Goal: Transaction & Acquisition: Book appointment/travel/reservation

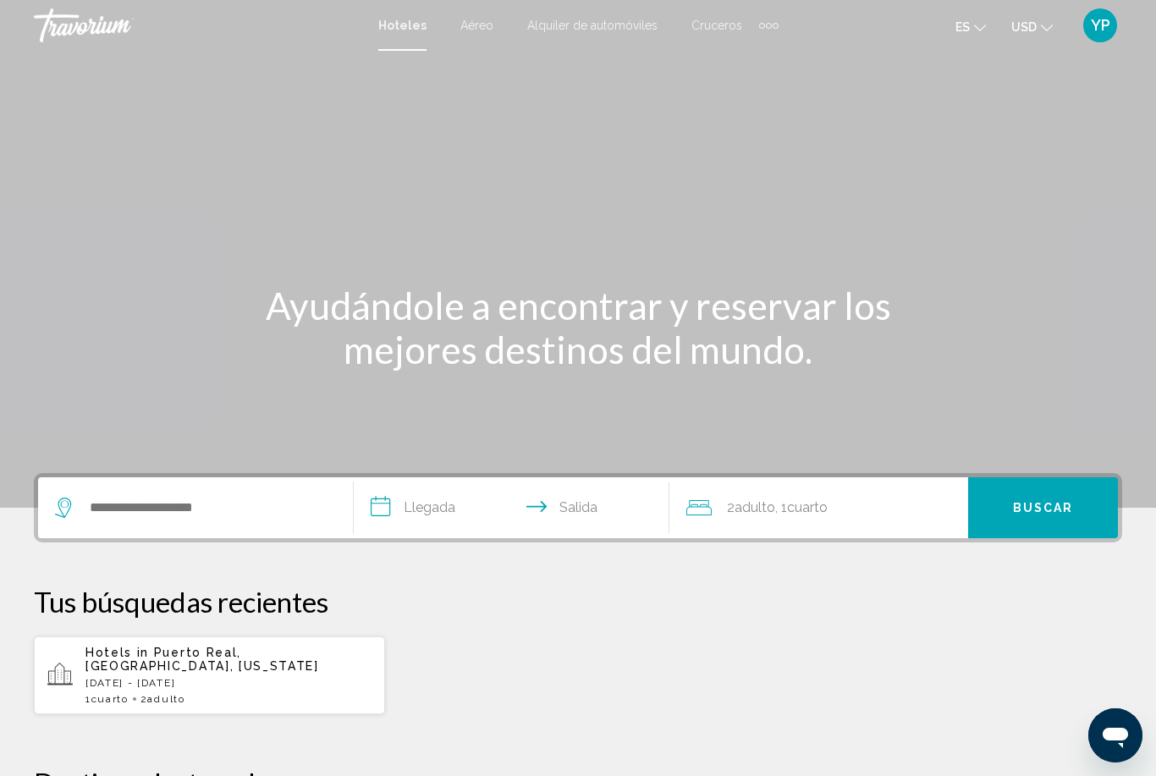
click at [172, 667] on p "Hotels in [GEOGRAPHIC_DATA], [GEOGRAPHIC_DATA], [US_STATE]" at bounding box center [228, 659] width 286 height 27
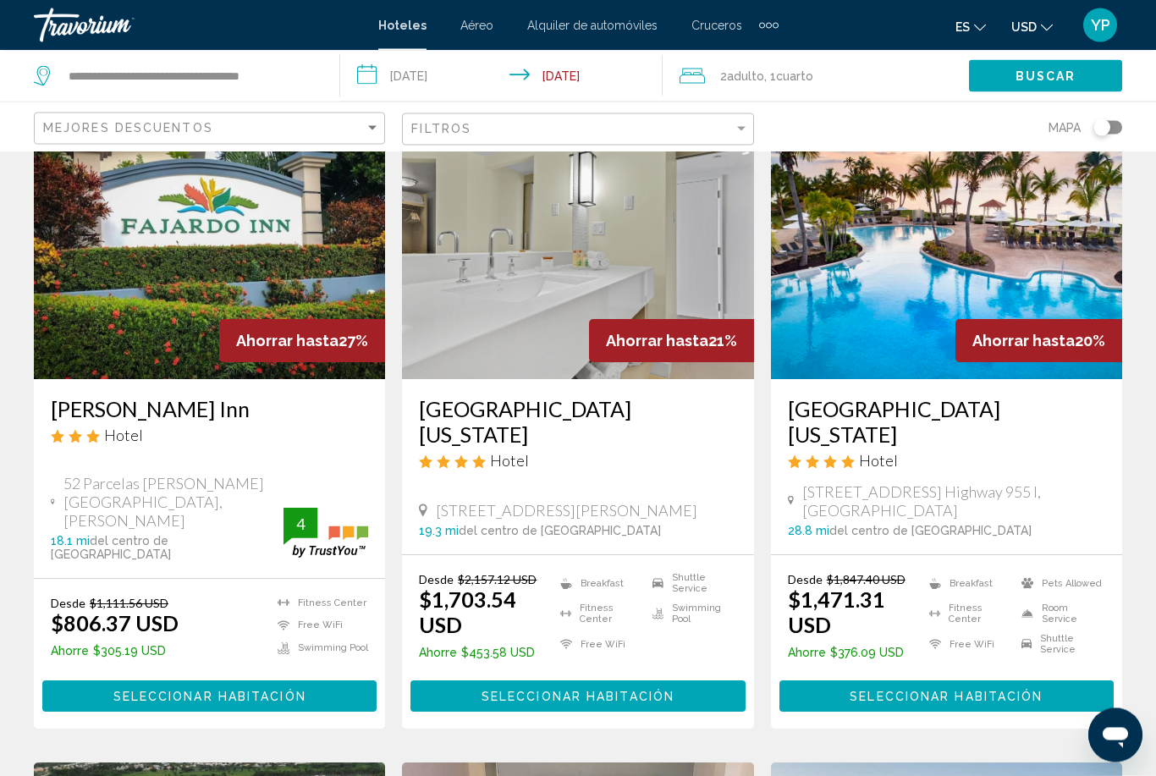
scroll to position [103, 0]
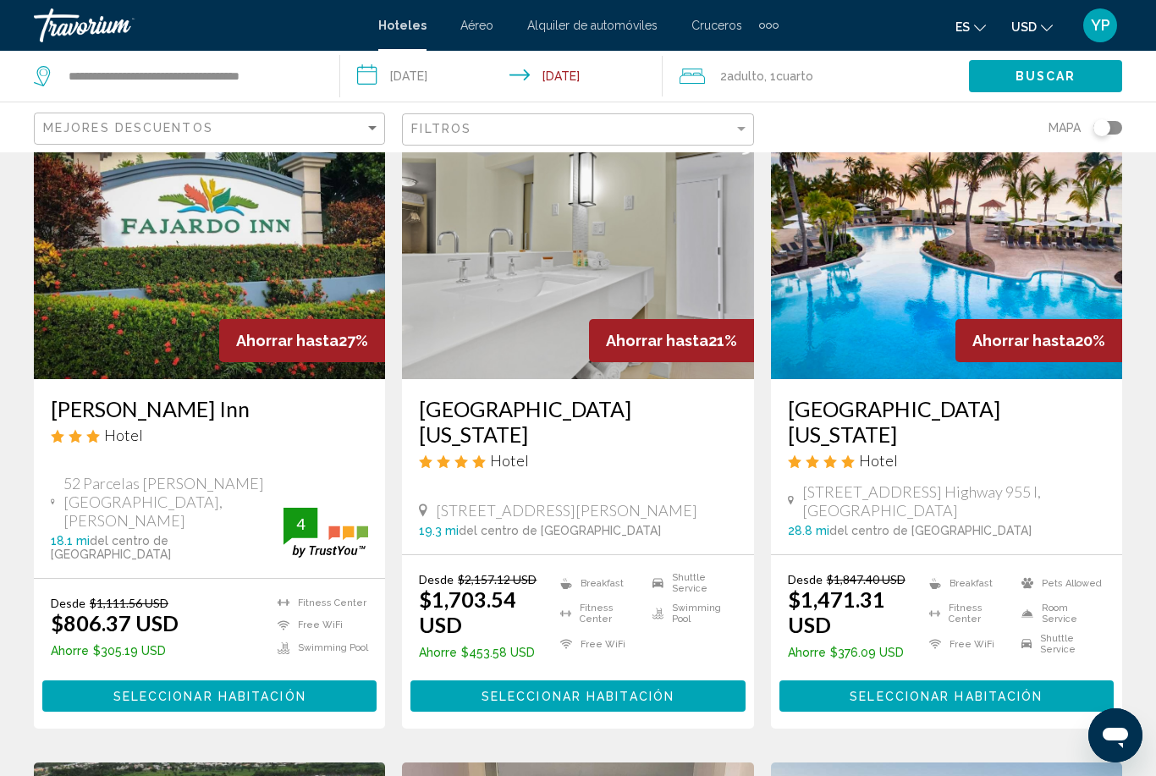
click at [814, 337] on img "Main content" at bounding box center [946, 243] width 351 height 271
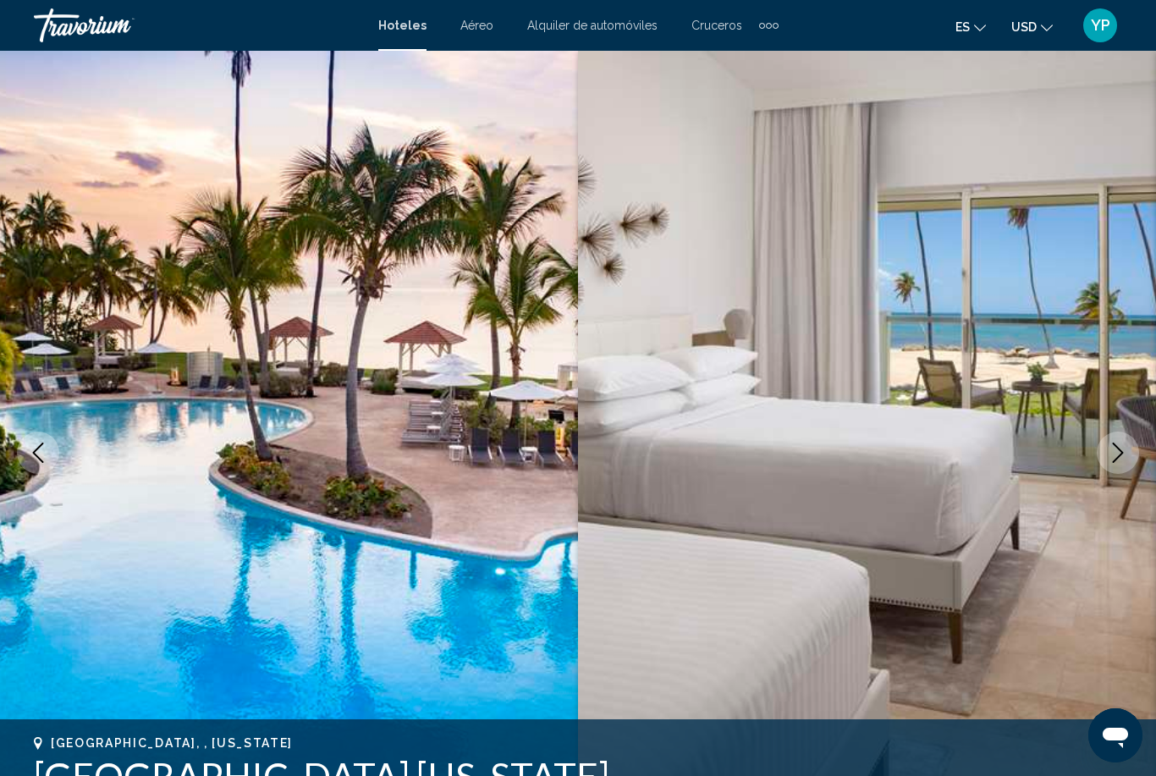
click at [1114, 458] on icon "Next image" at bounding box center [1118, 453] width 20 height 20
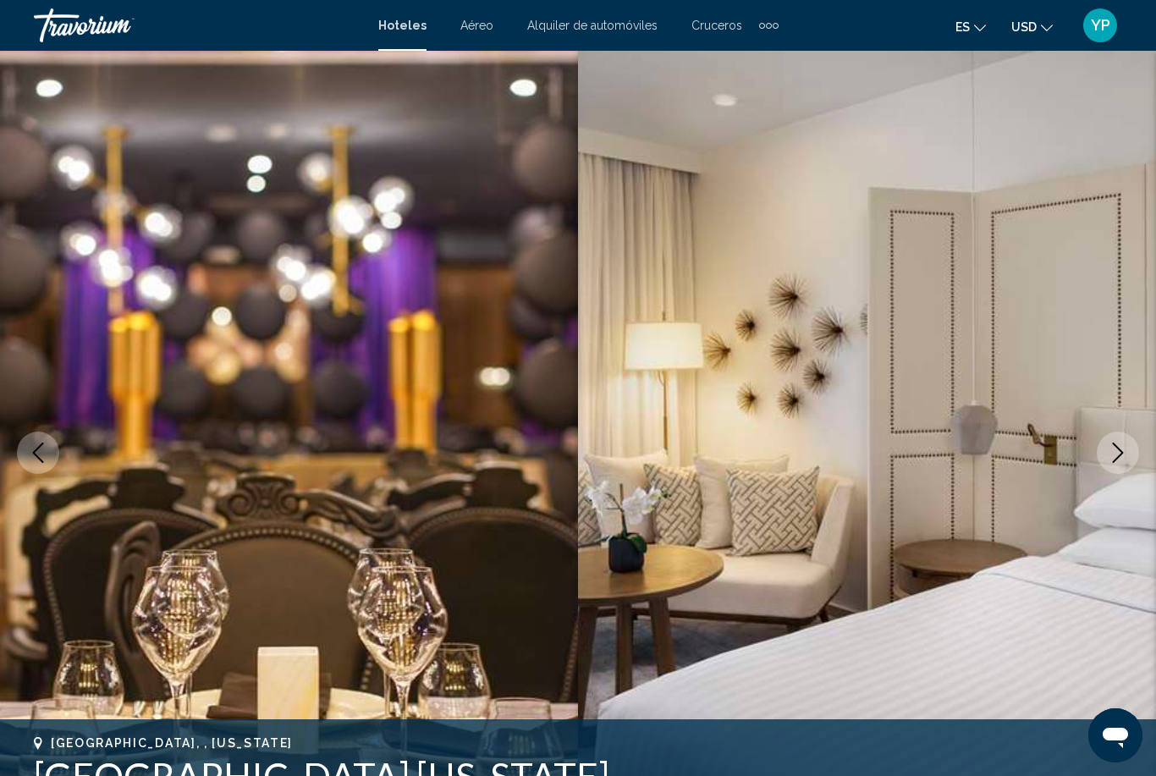
click at [1117, 465] on button "Next image" at bounding box center [1118, 453] width 42 height 42
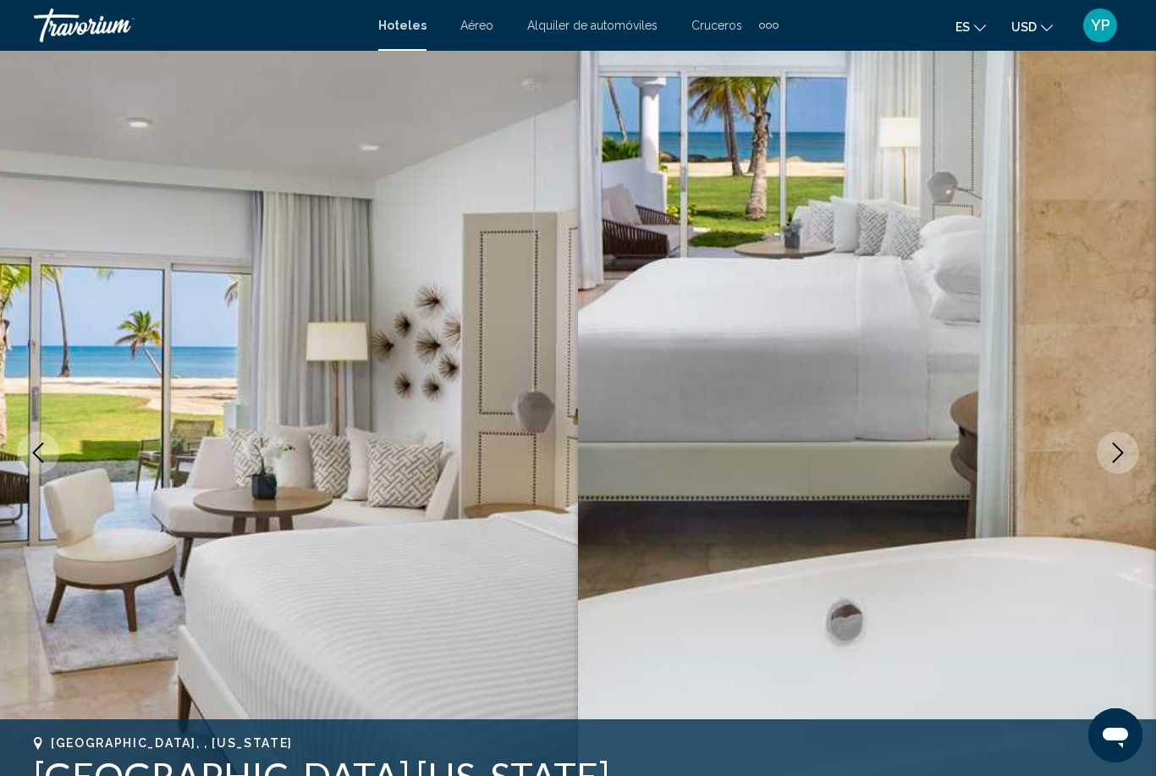
click at [1117, 465] on button "Next image" at bounding box center [1118, 453] width 42 height 42
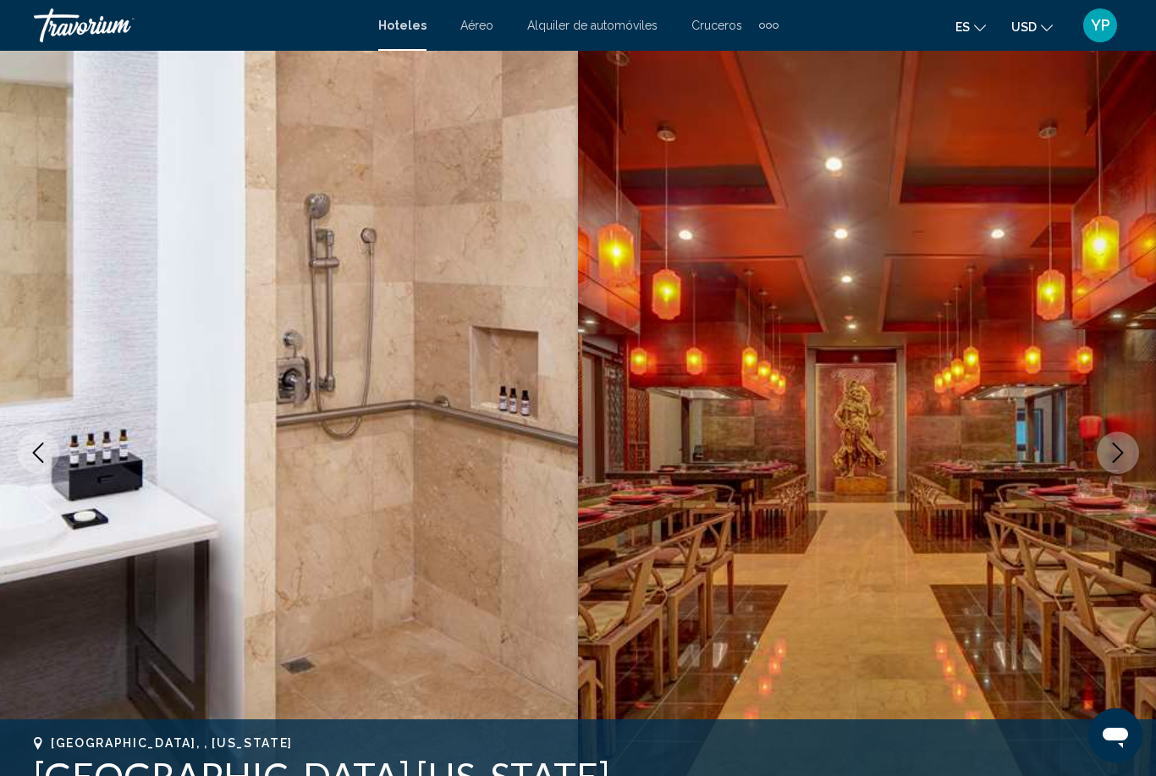
click at [1117, 466] on button "Next image" at bounding box center [1118, 453] width 42 height 42
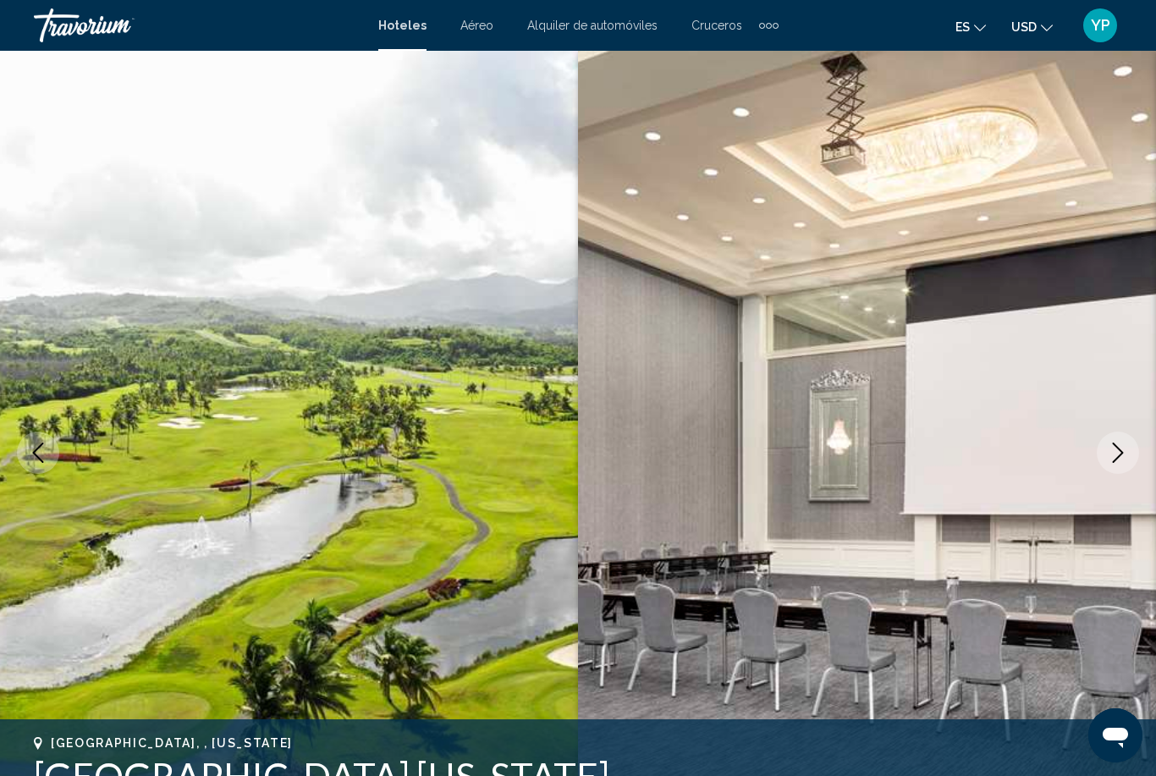
click at [1118, 467] on button "Next image" at bounding box center [1118, 453] width 42 height 42
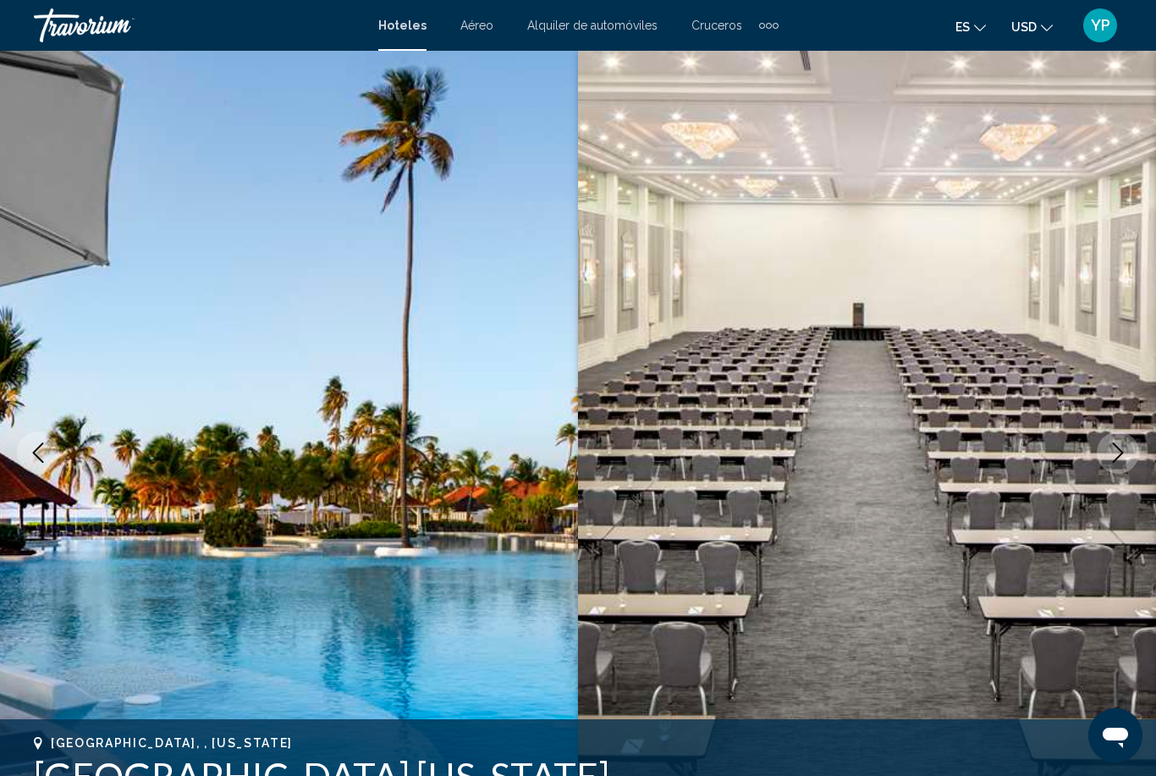
click at [1118, 469] on button "Next image" at bounding box center [1118, 453] width 42 height 42
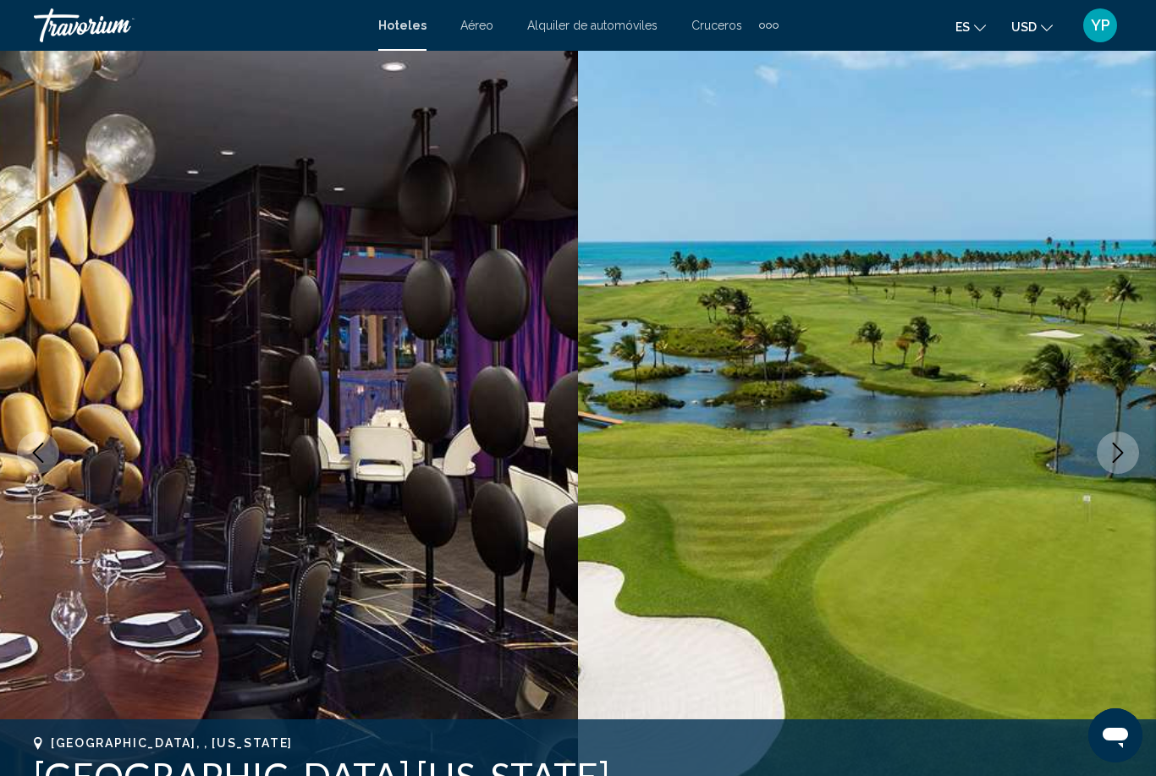
click at [1118, 471] on button "Next image" at bounding box center [1118, 453] width 42 height 42
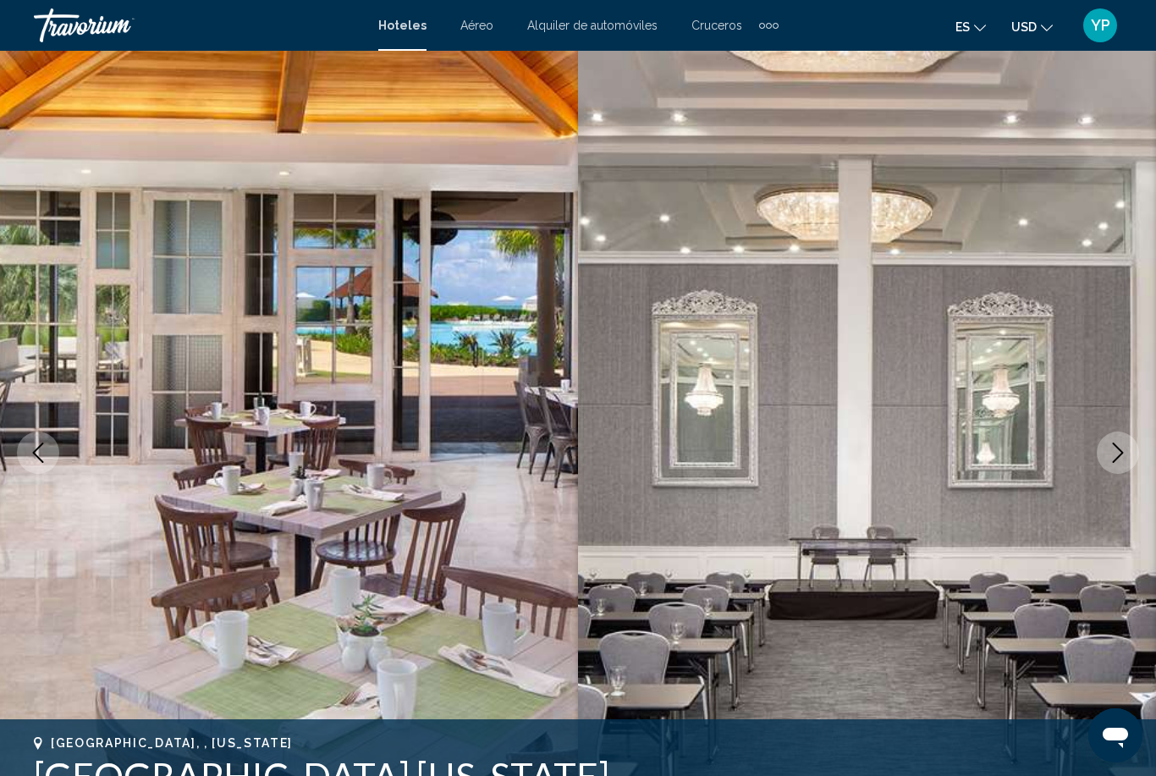
click at [1118, 471] on button "Next image" at bounding box center [1118, 453] width 42 height 42
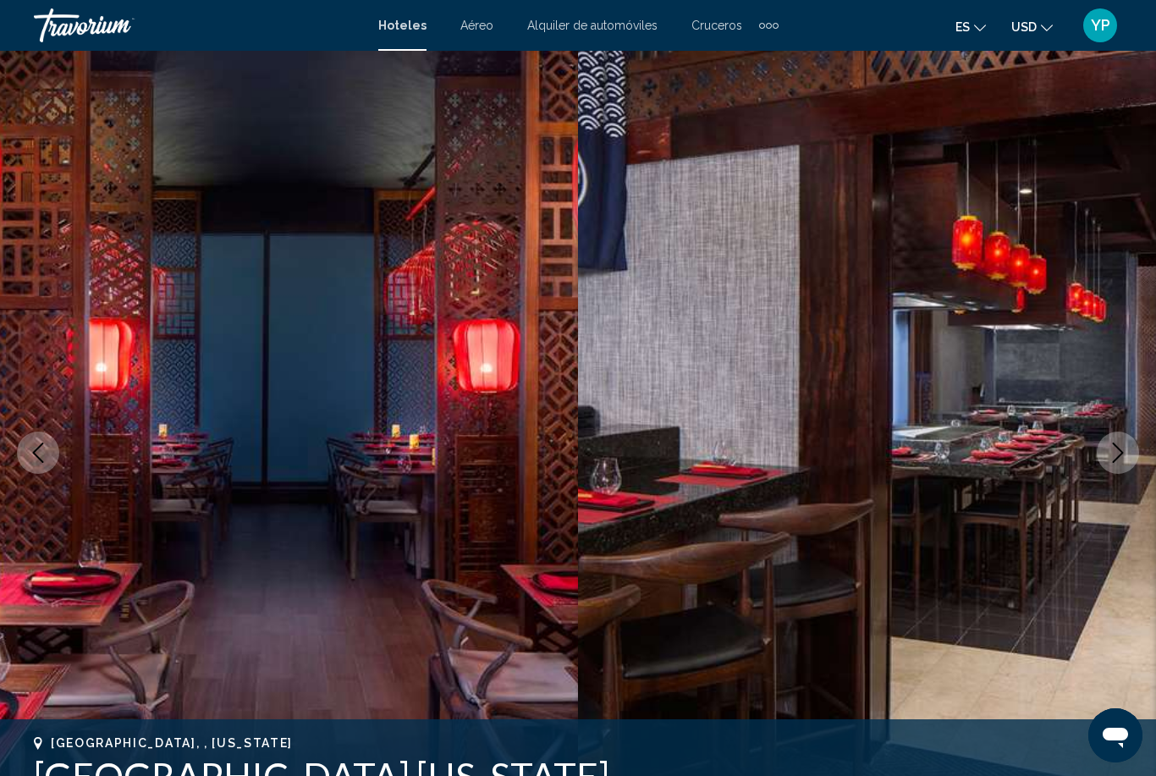
click at [1119, 472] on button "Next image" at bounding box center [1118, 453] width 42 height 42
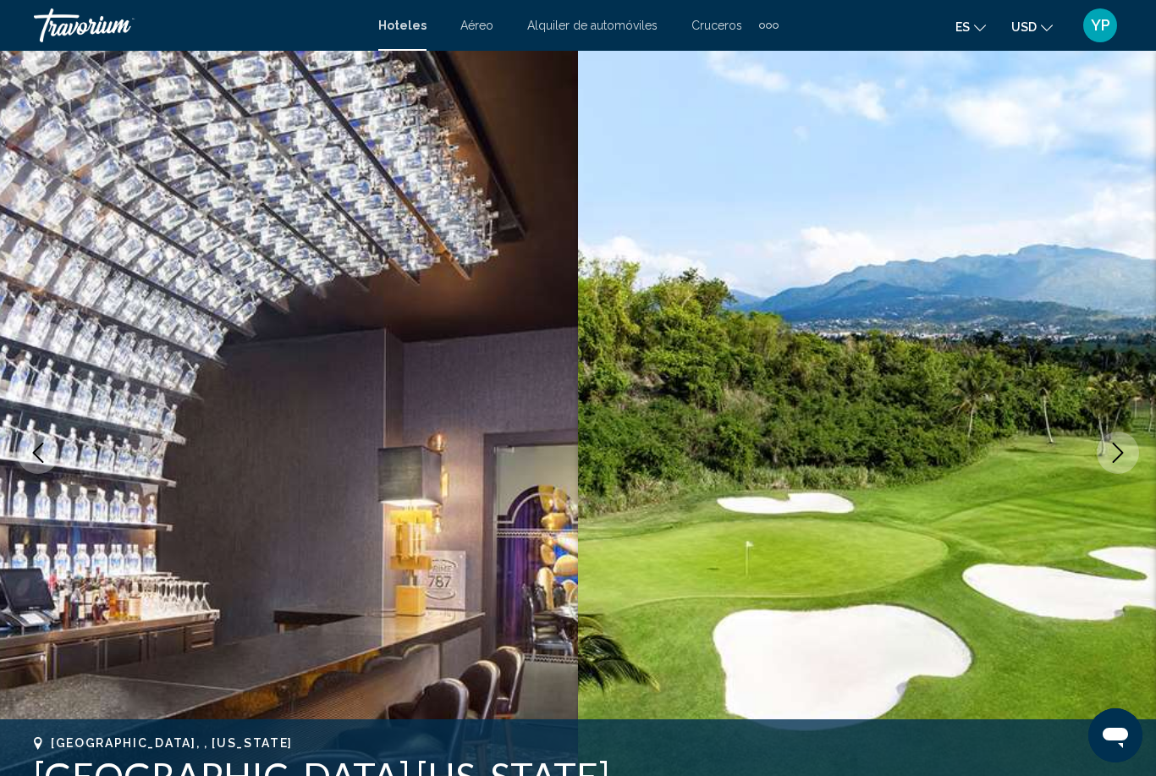
click at [1119, 473] on button "Next image" at bounding box center [1118, 453] width 42 height 42
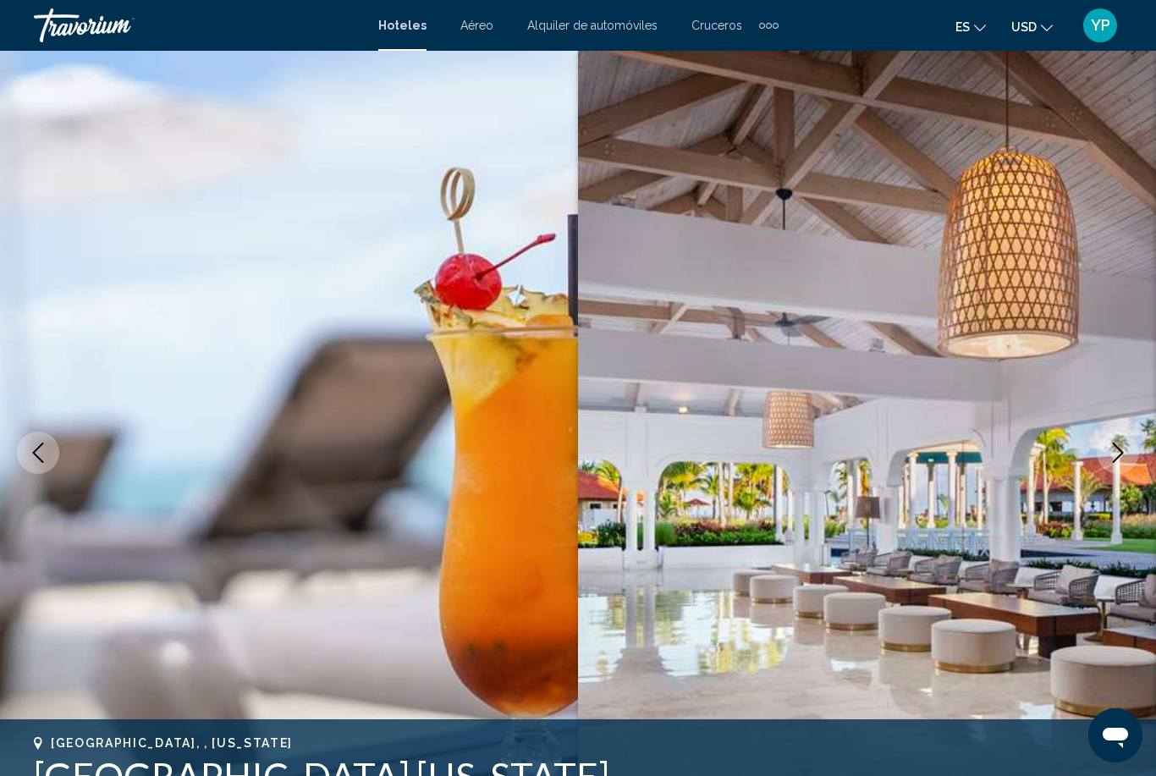
click at [1119, 474] on img "Main content" at bounding box center [867, 453] width 578 height 804
click at [1120, 475] on img "Main content" at bounding box center [867, 453] width 578 height 804
click at [1120, 476] on img "Main content" at bounding box center [867, 453] width 578 height 804
click at [1120, 478] on img "Main content" at bounding box center [867, 453] width 578 height 804
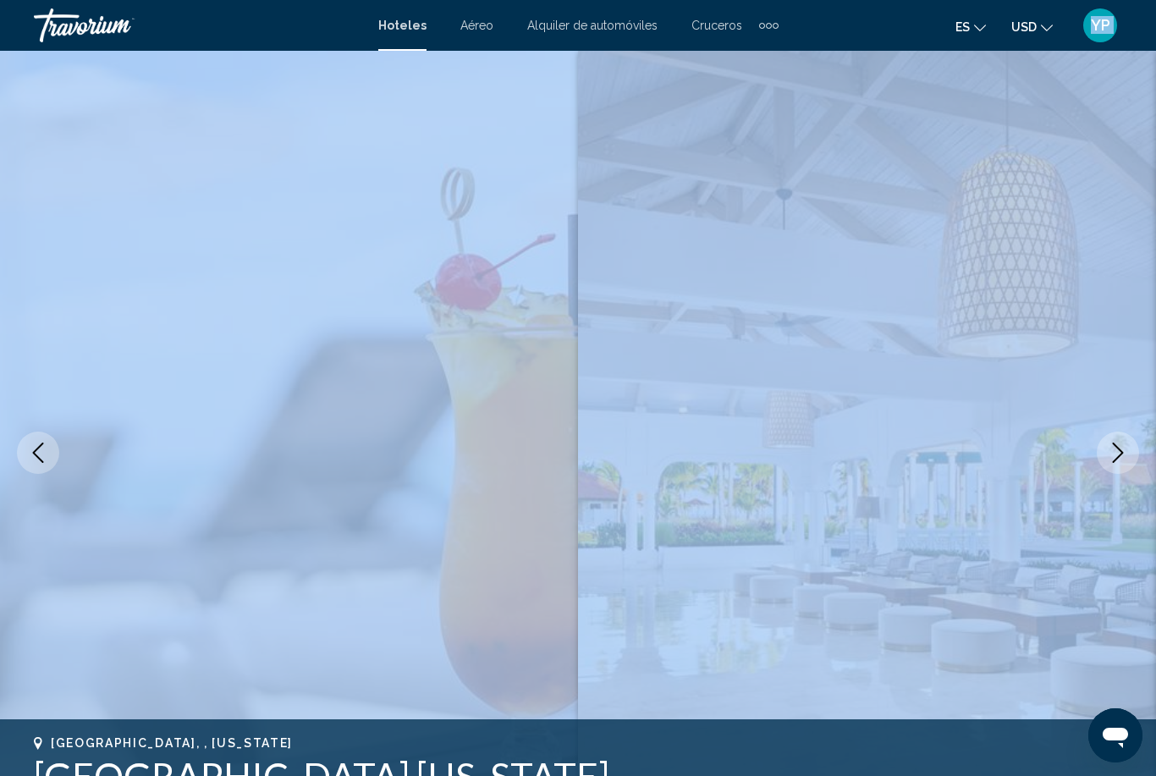
click at [1120, 478] on img "Main content" at bounding box center [867, 453] width 578 height 804
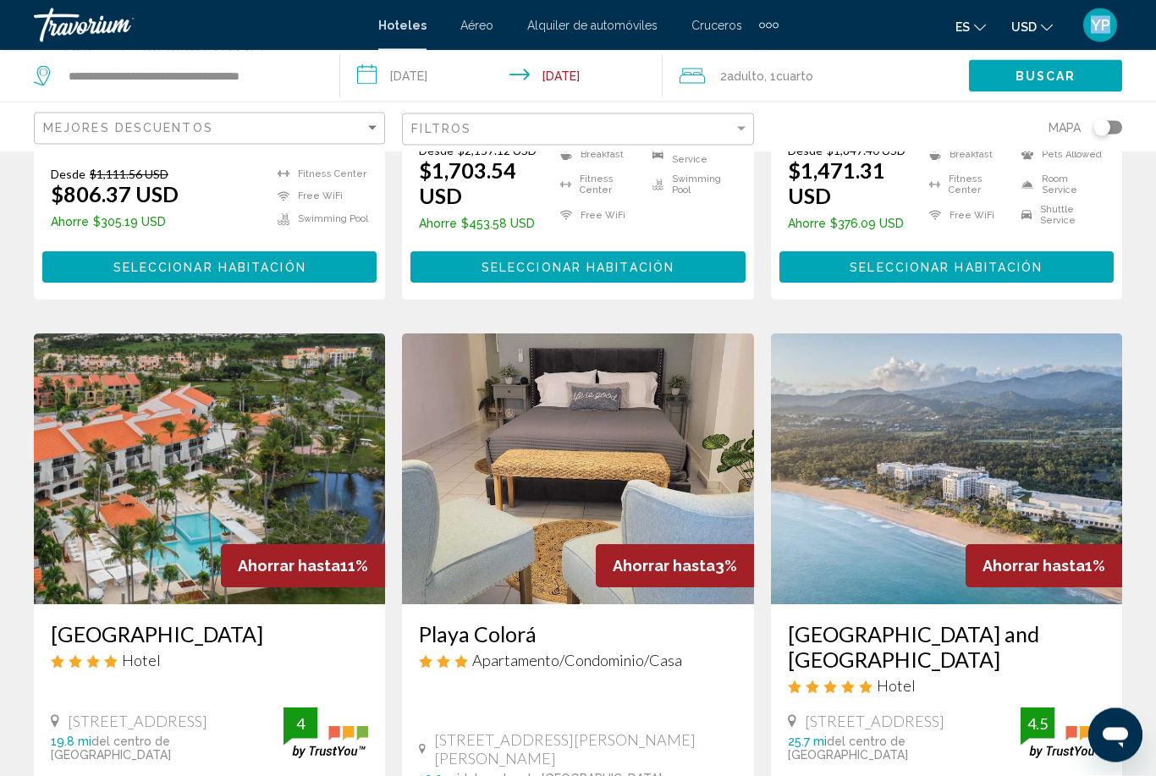
scroll to position [577, 0]
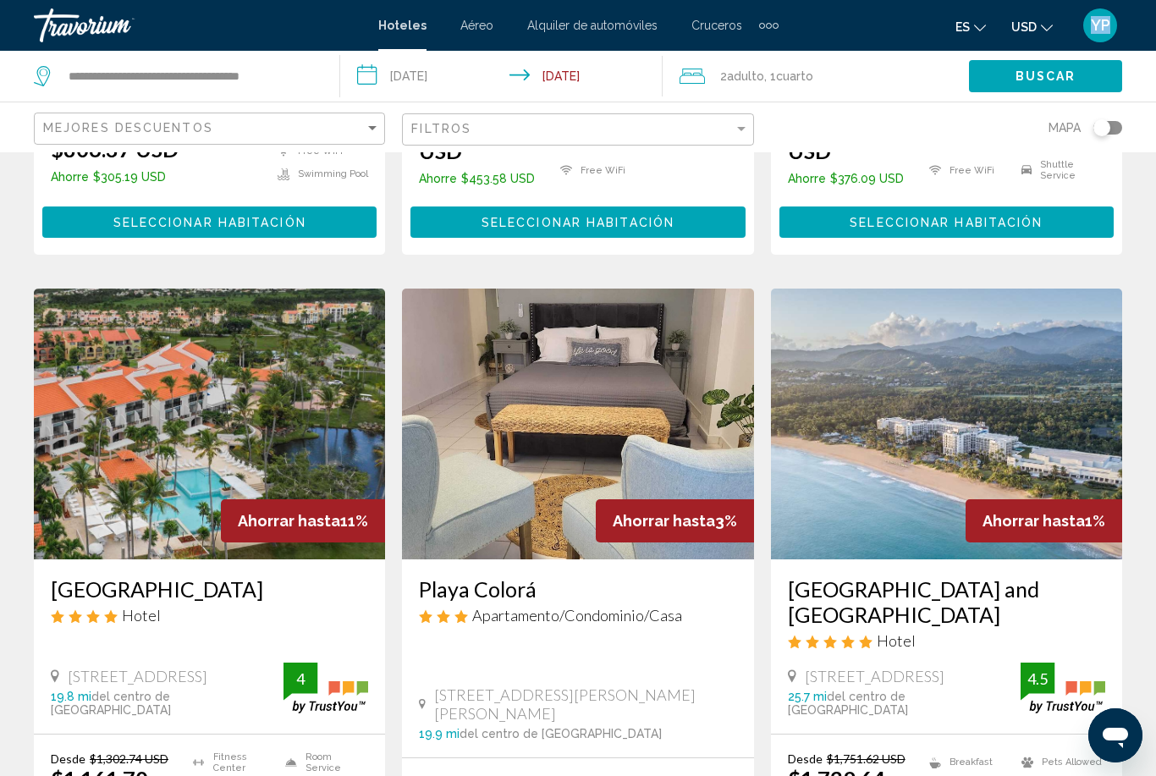
click at [867, 485] on img "Main content" at bounding box center [946, 424] width 351 height 271
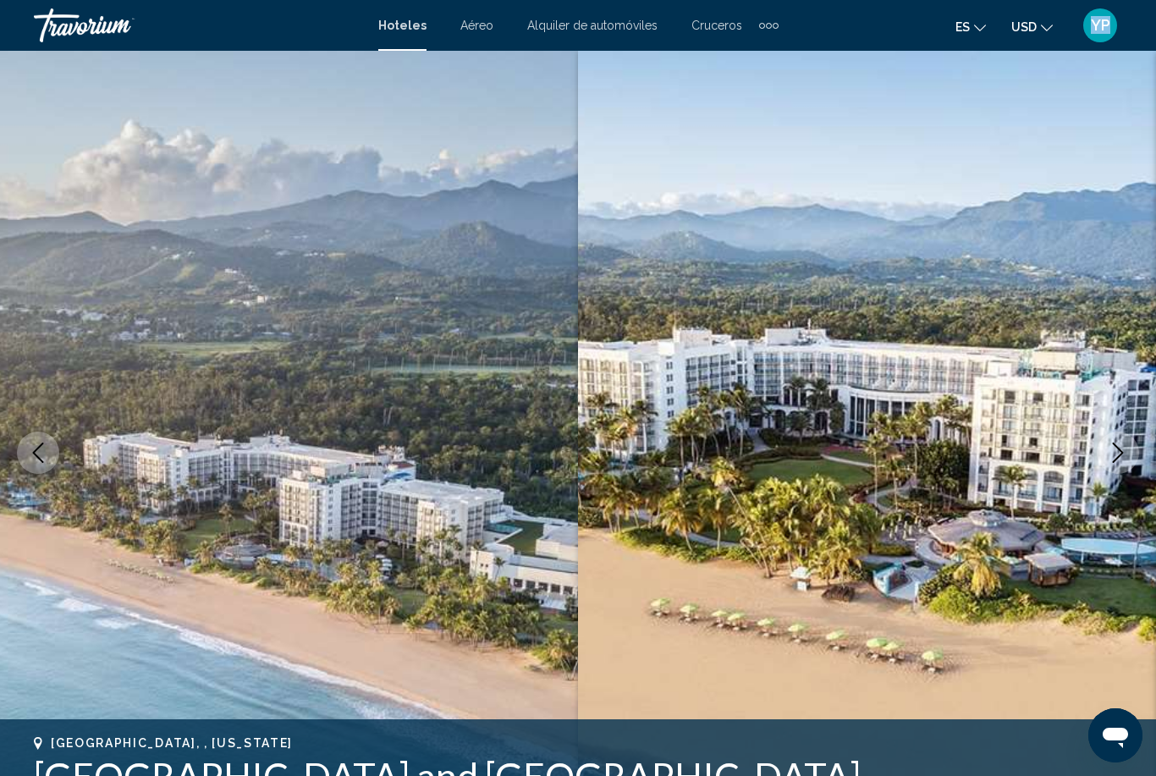
click at [1120, 452] on icon "Next image" at bounding box center [1118, 453] width 20 height 20
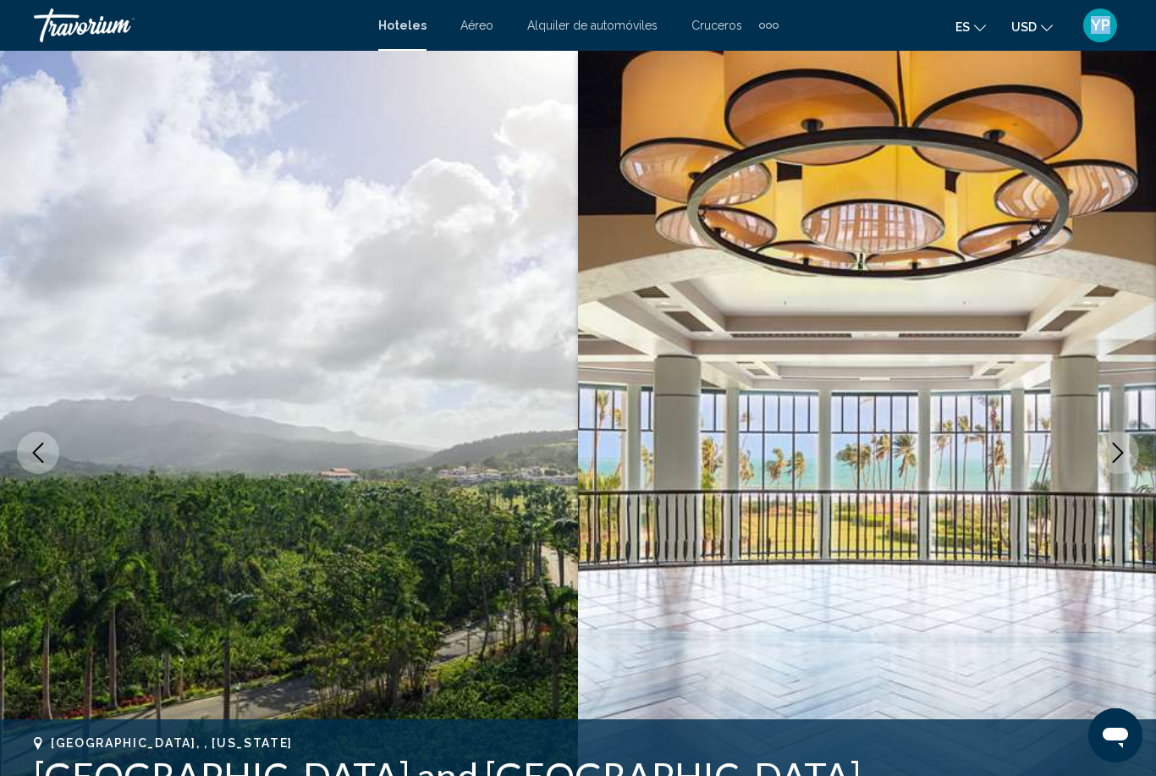
click at [1121, 454] on icon "Next image" at bounding box center [1118, 453] width 11 height 20
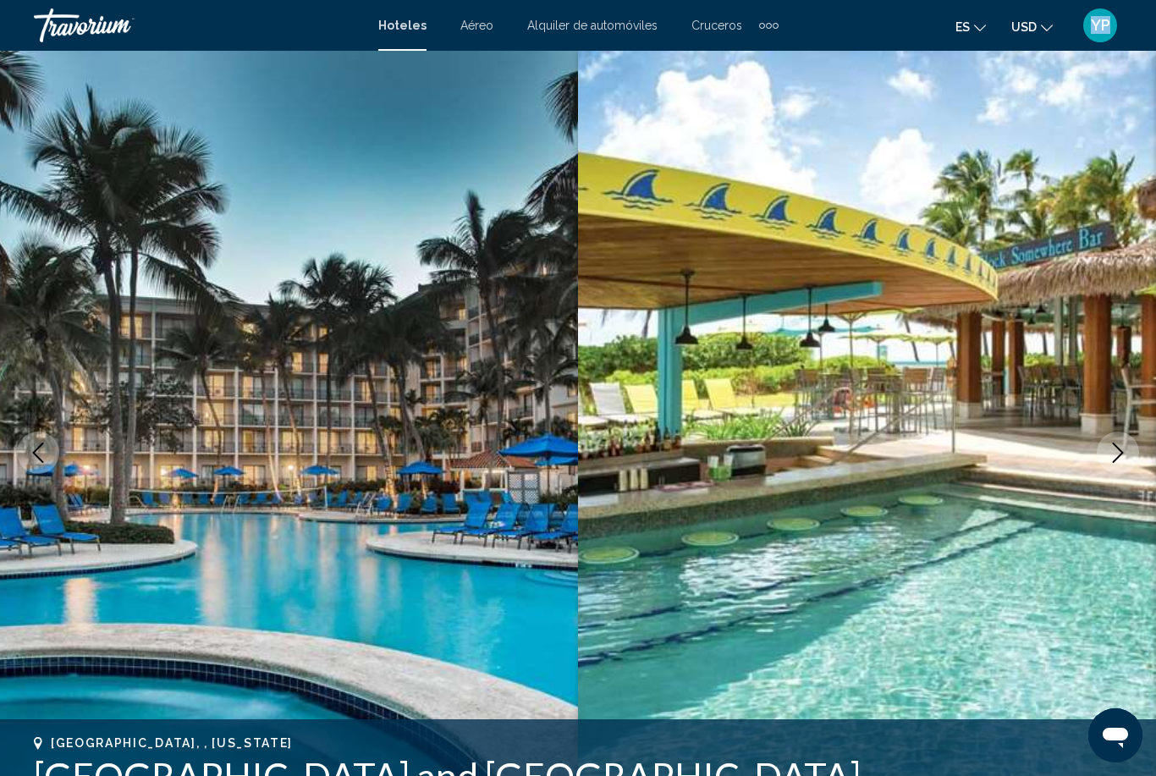
click at [1123, 458] on icon "Next image" at bounding box center [1118, 453] width 20 height 20
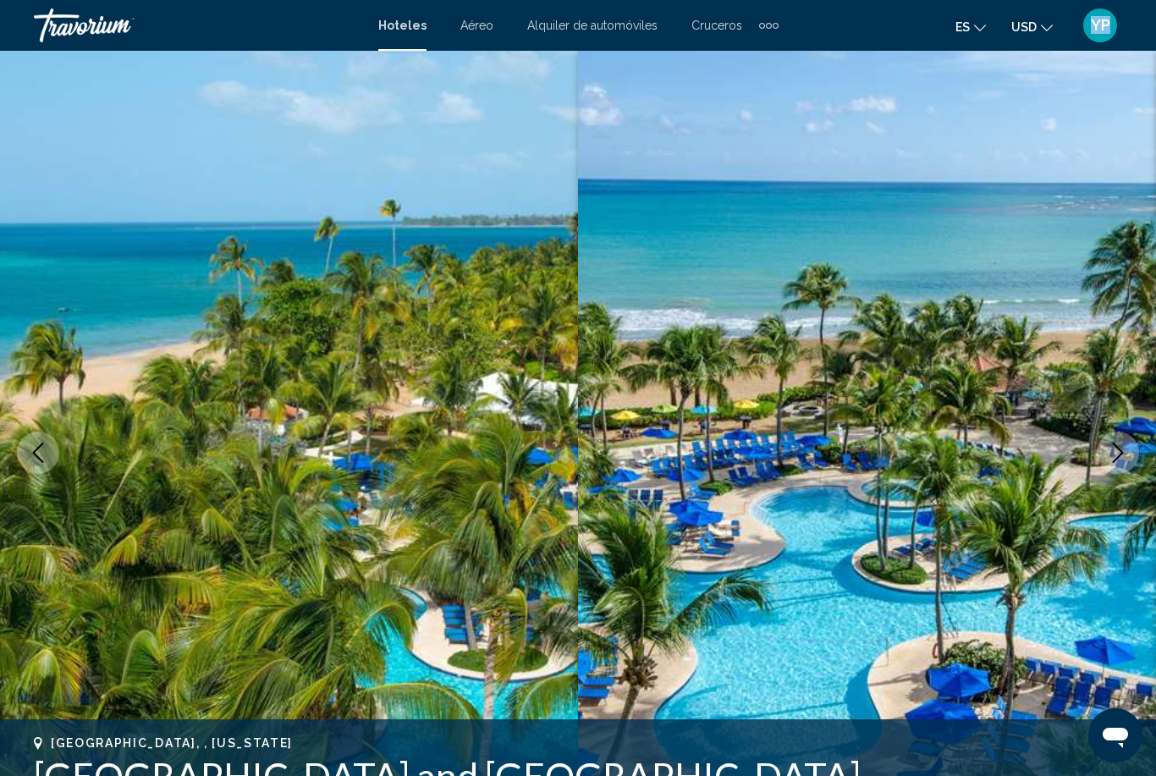
click at [1123, 459] on icon "Next image" at bounding box center [1118, 453] width 20 height 20
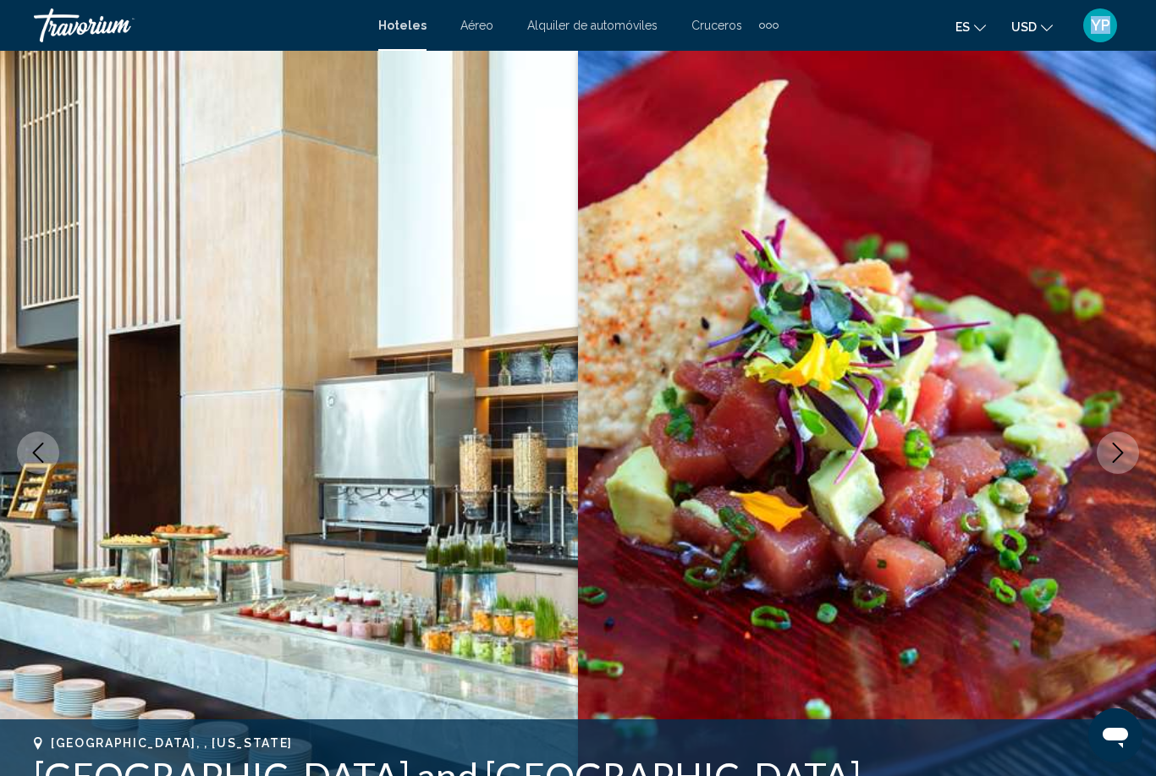
click at [1123, 460] on icon "Next image" at bounding box center [1118, 453] width 20 height 20
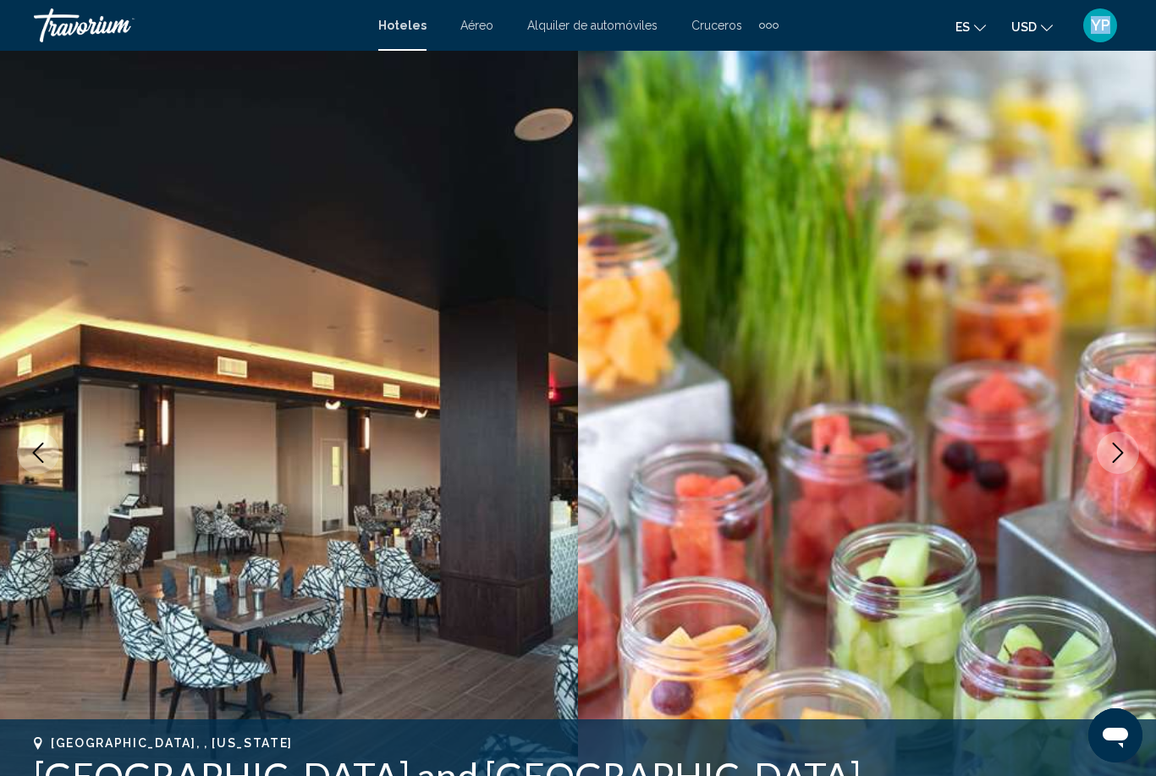
click at [1124, 461] on icon "Next image" at bounding box center [1118, 453] width 20 height 20
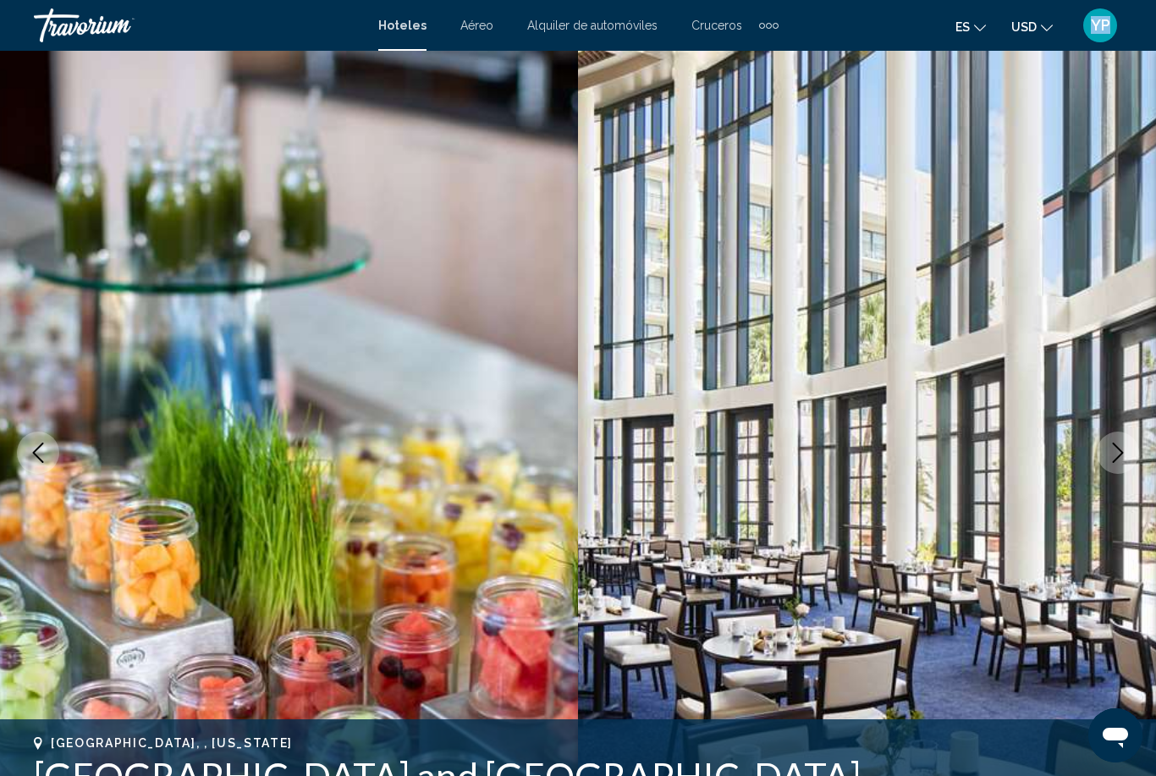
click at [1124, 462] on icon "Next image" at bounding box center [1118, 453] width 20 height 20
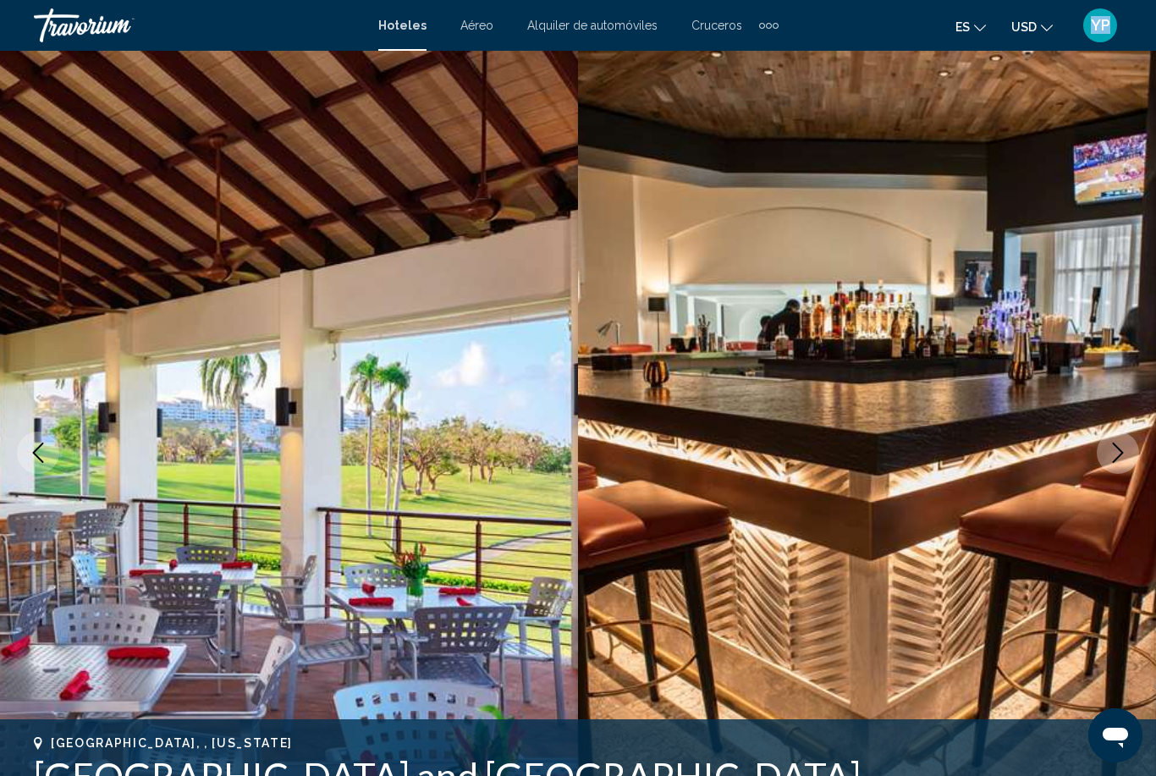
click at [1124, 464] on button "Next image" at bounding box center [1118, 453] width 42 height 42
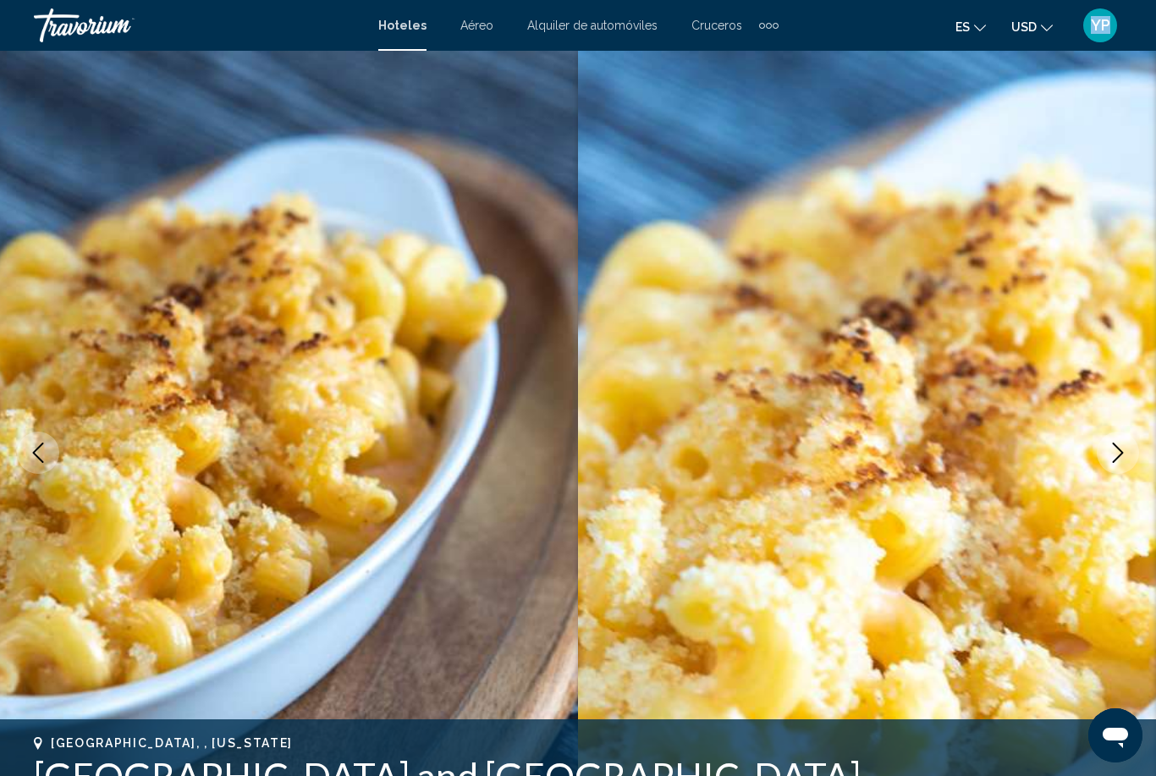
click at [1125, 466] on button "Next image" at bounding box center [1118, 453] width 42 height 42
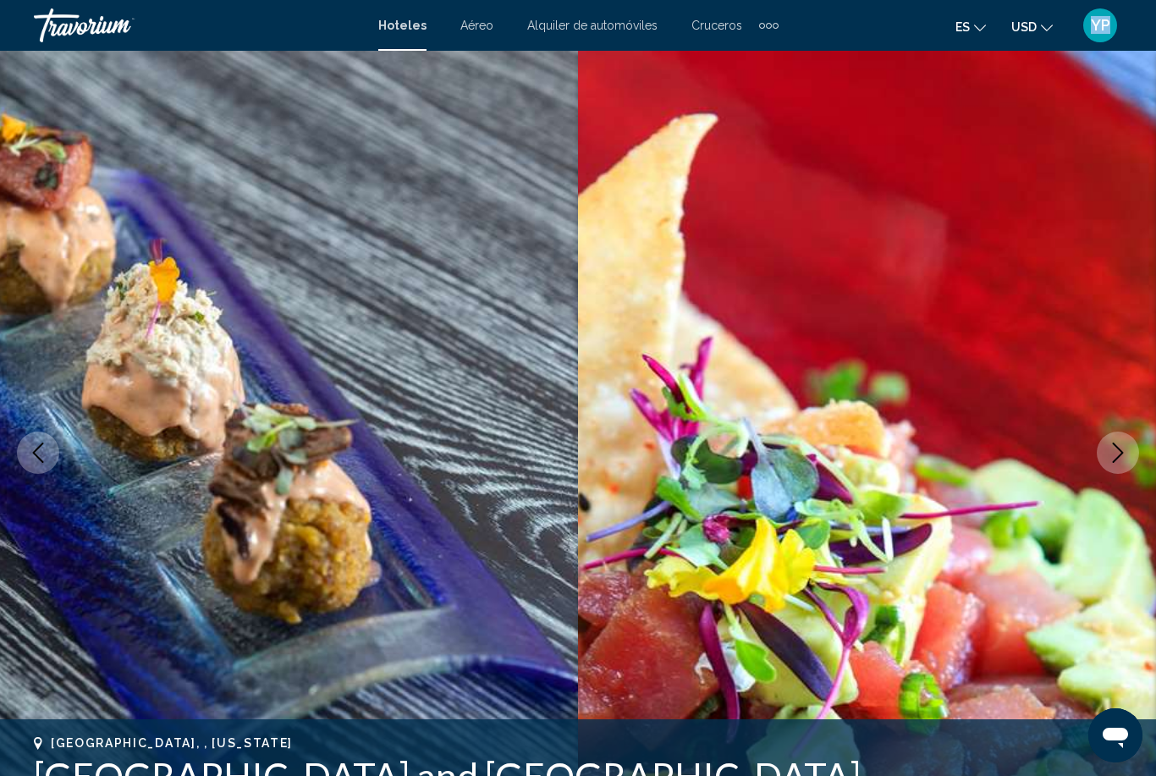
click at [1125, 468] on button "Next image" at bounding box center [1118, 453] width 42 height 42
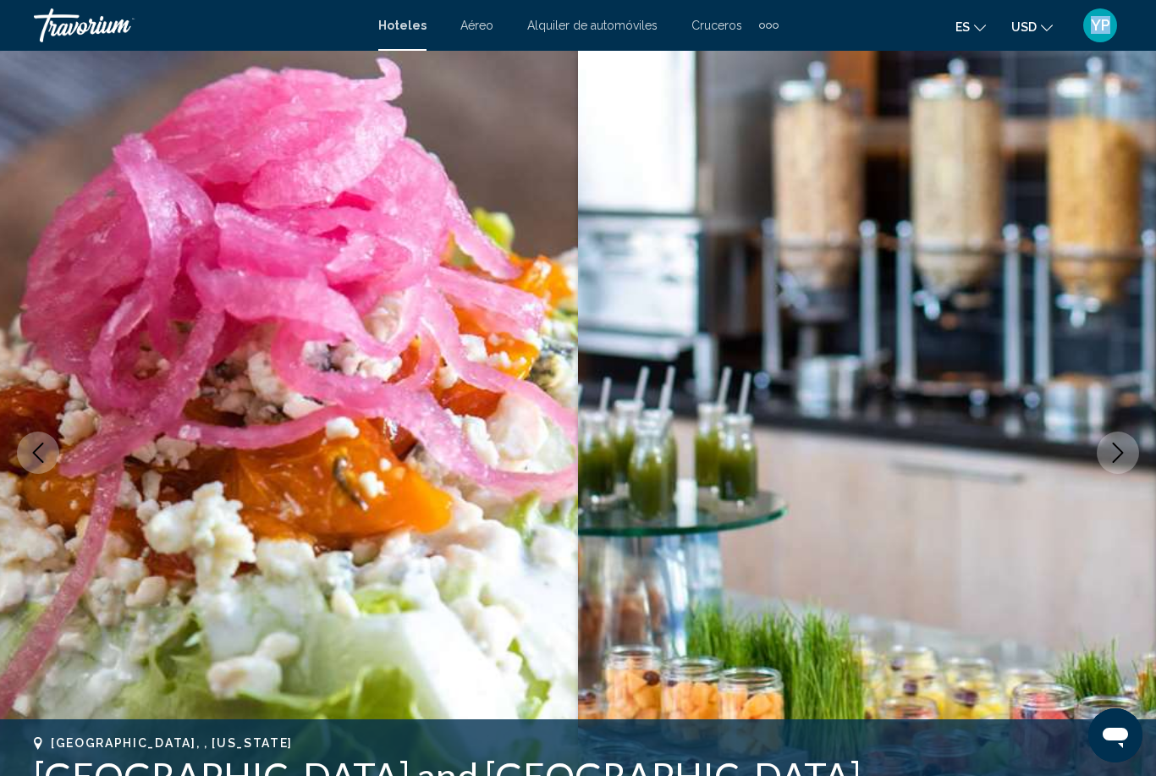
click at [1126, 470] on button "Next image" at bounding box center [1118, 453] width 42 height 42
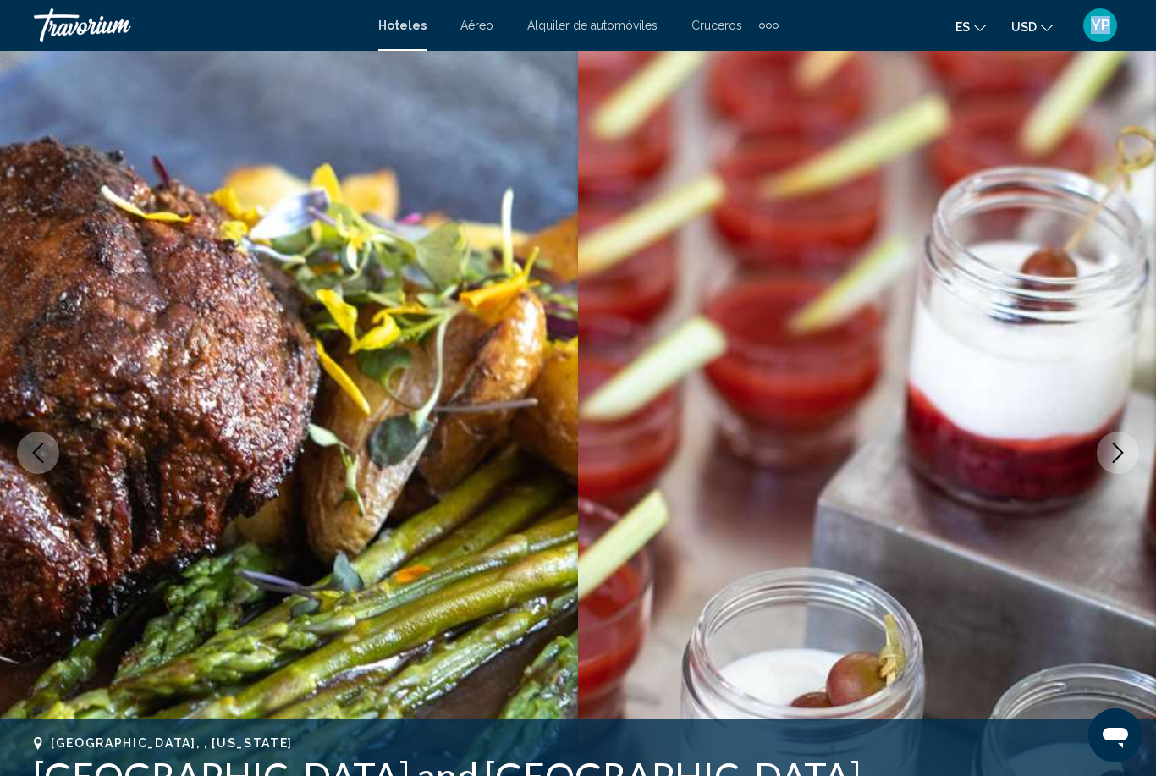
click at [1126, 474] on img "Main content" at bounding box center [867, 453] width 578 height 804
click at [1126, 476] on img "Main content" at bounding box center [867, 453] width 578 height 804
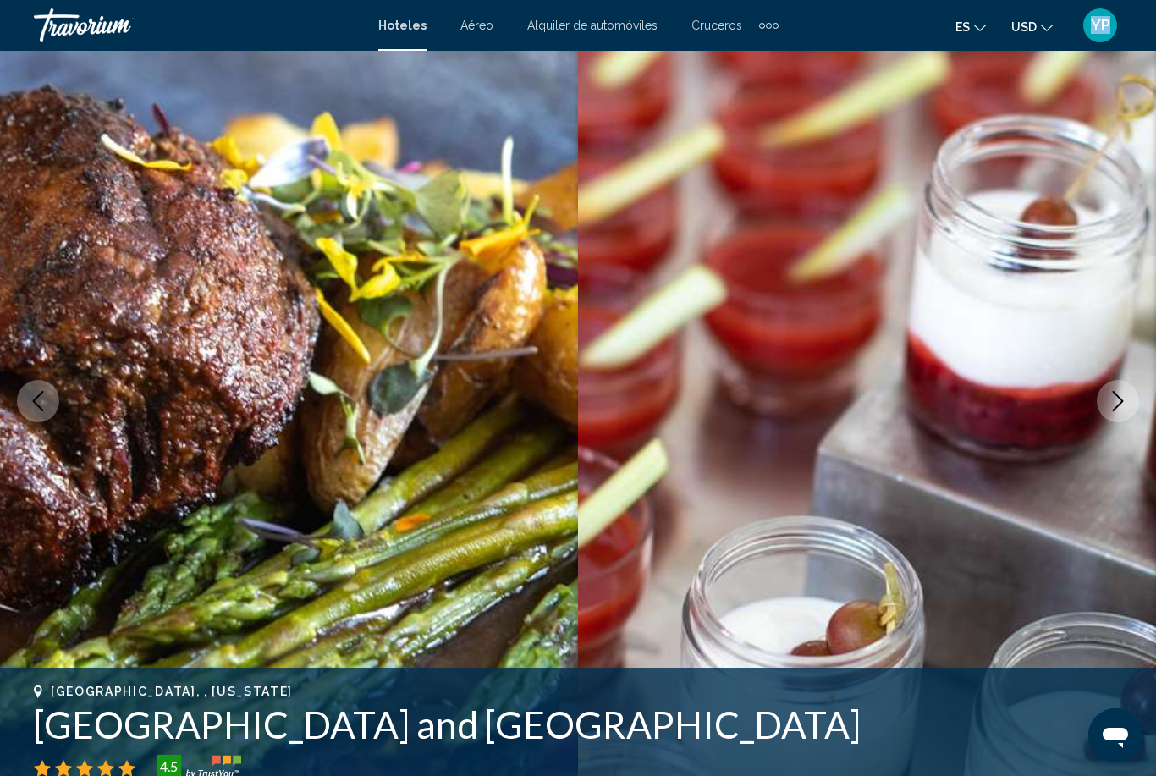
scroll to position [54, 0]
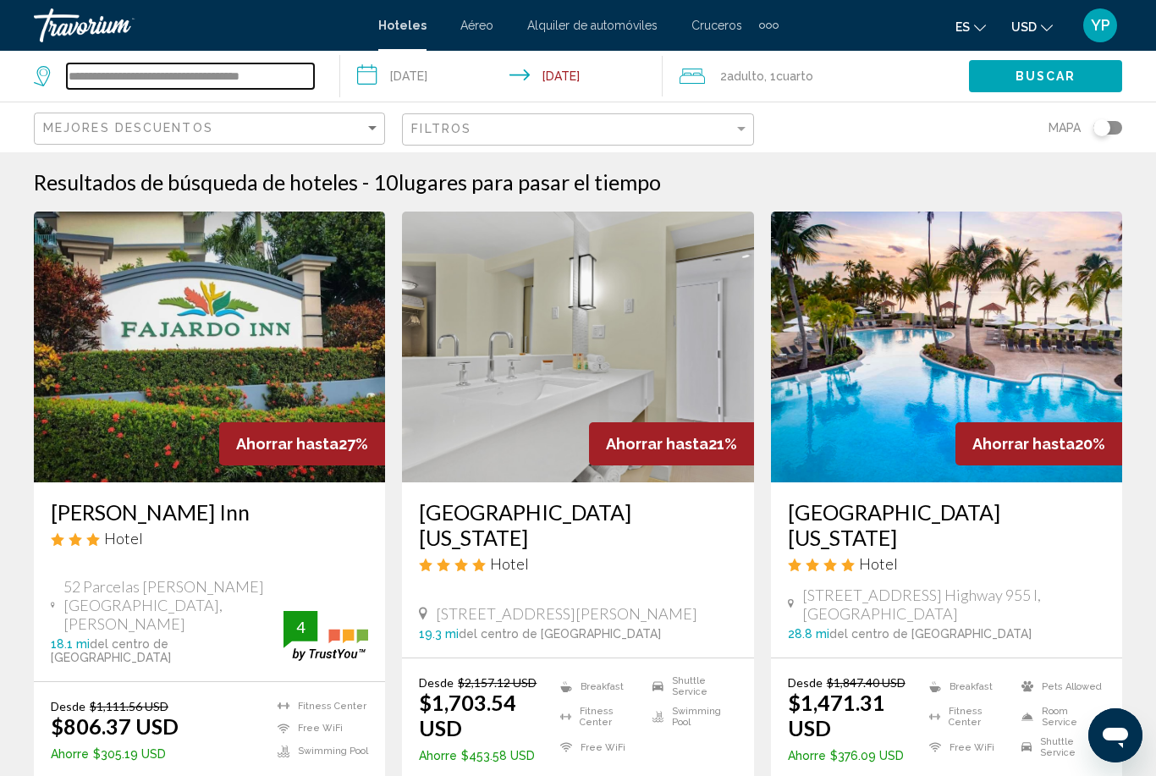
click at [103, 81] on input "**********" at bounding box center [190, 75] width 247 height 25
click at [42, 87] on div "**********" at bounding box center [174, 75] width 280 height 25
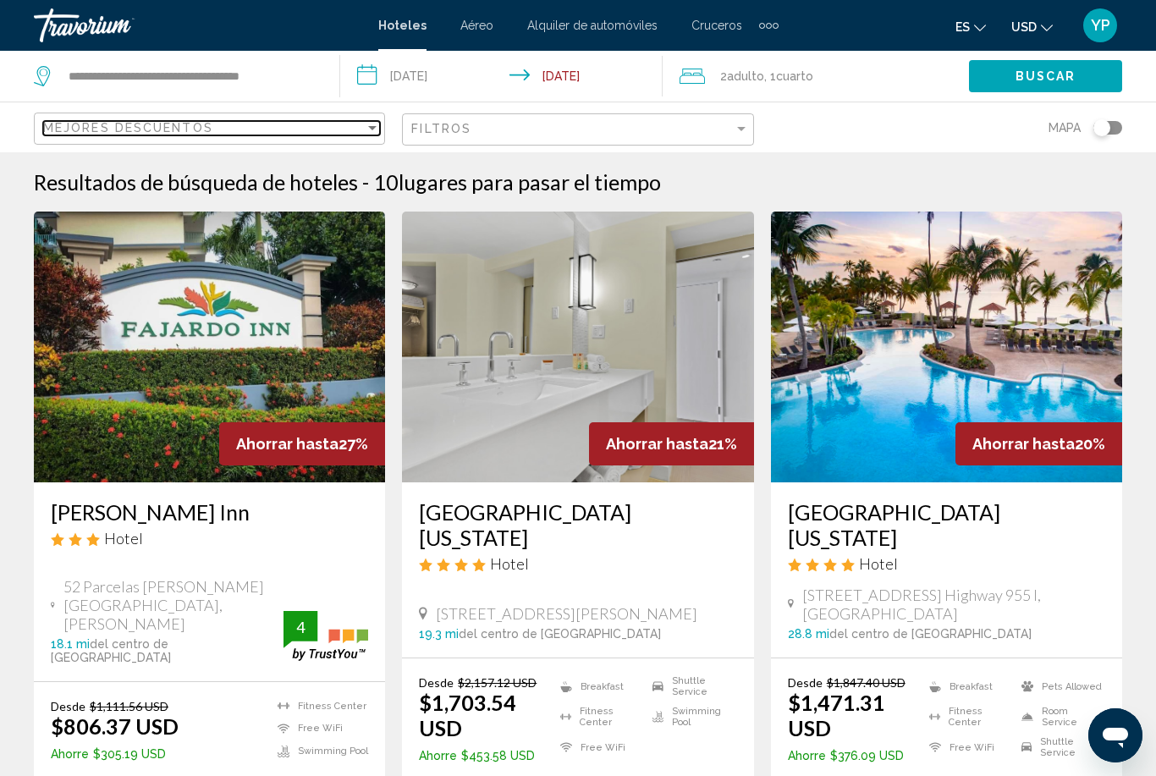
click at [252, 128] on div "Mejores descuentos" at bounding box center [204, 128] width 322 height 14
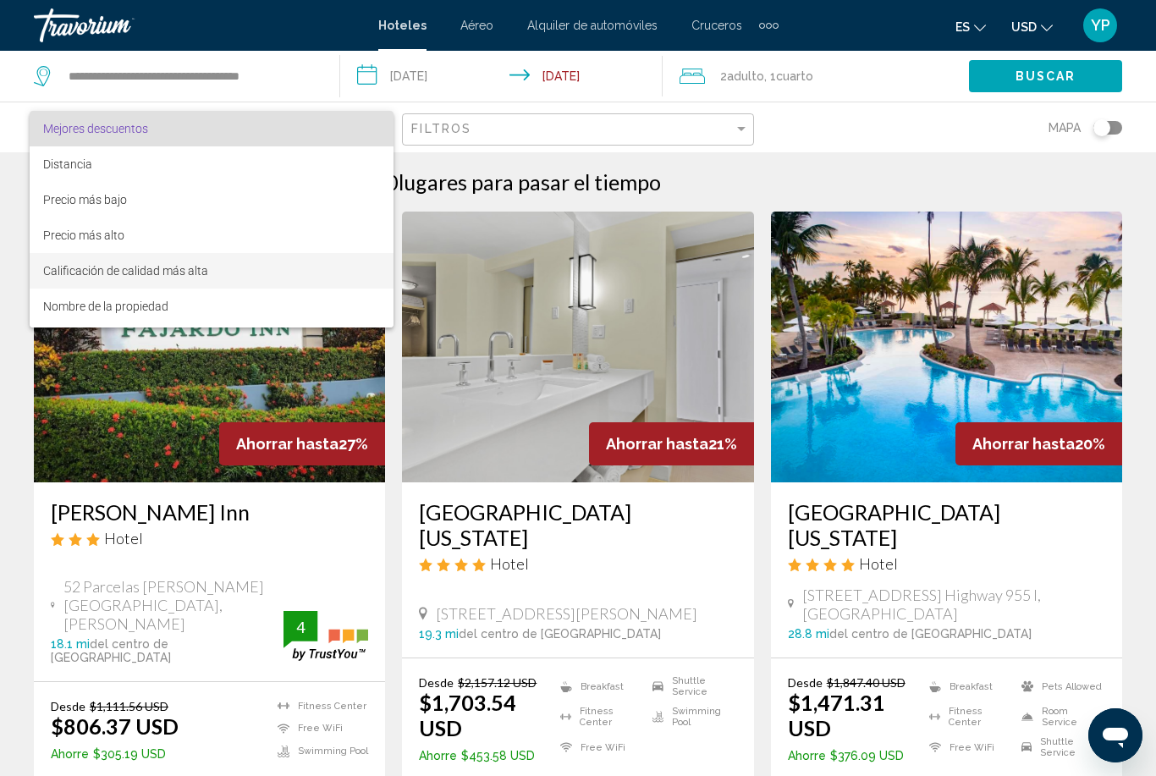
click at [168, 268] on span "Calificación de calidad más alta" at bounding box center [125, 271] width 165 height 14
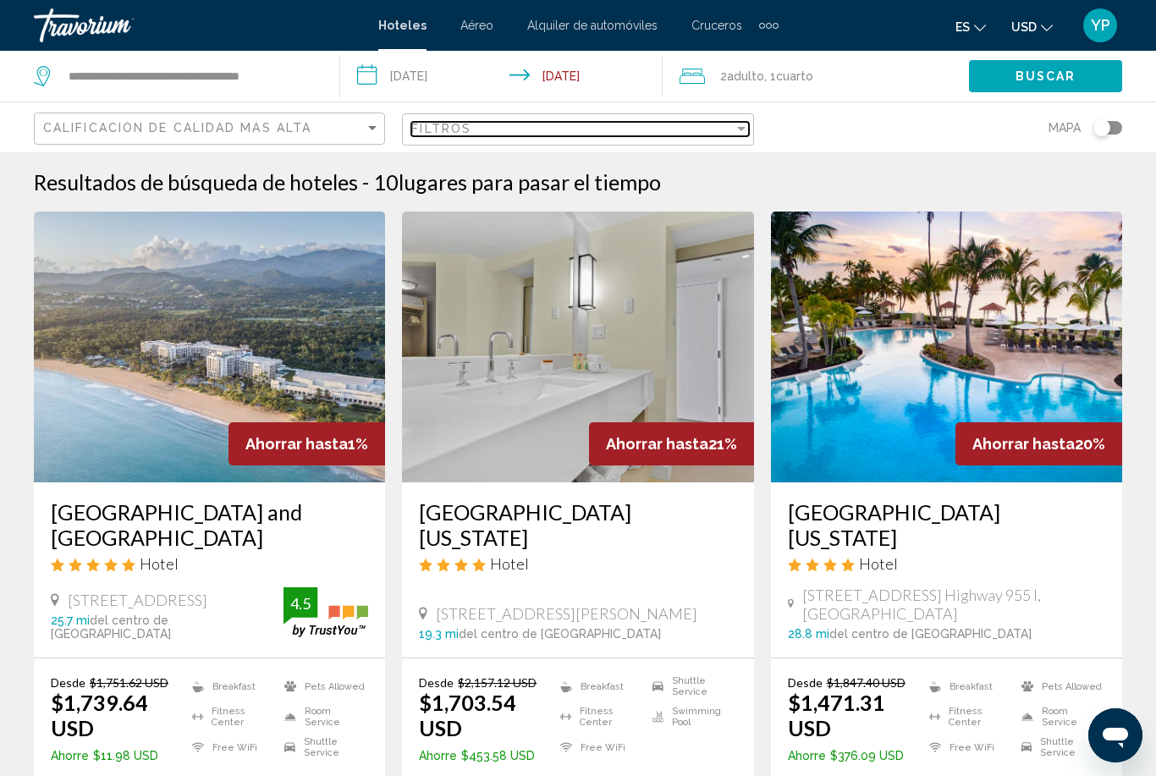
click at [742, 128] on div "Filter" at bounding box center [741, 129] width 8 height 4
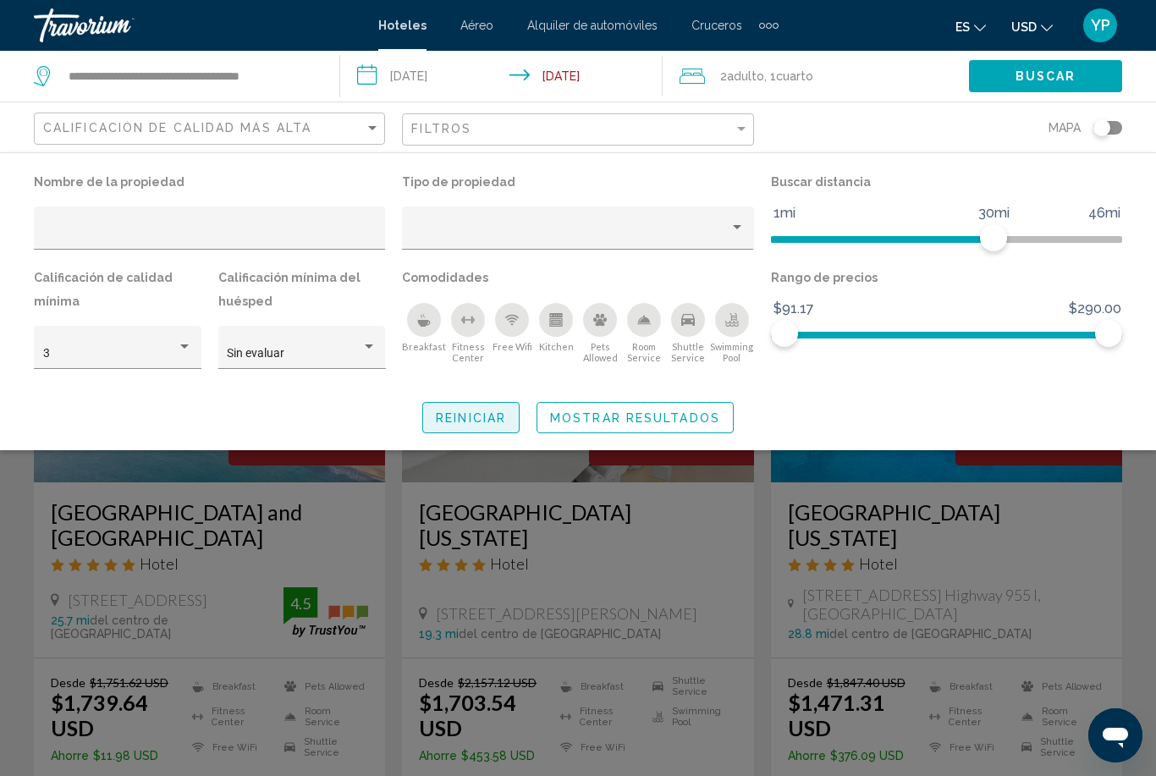
click at [471, 423] on span "Reiniciar" at bounding box center [471, 418] width 70 height 14
click at [474, 424] on span "Reiniciar" at bounding box center [471, 418] width 70 height 14
click at [884, 101] on div "2 Adulto Adulto , 1 Cuarto habitaciones" at bounding box center [824, 76] width 289 height 51
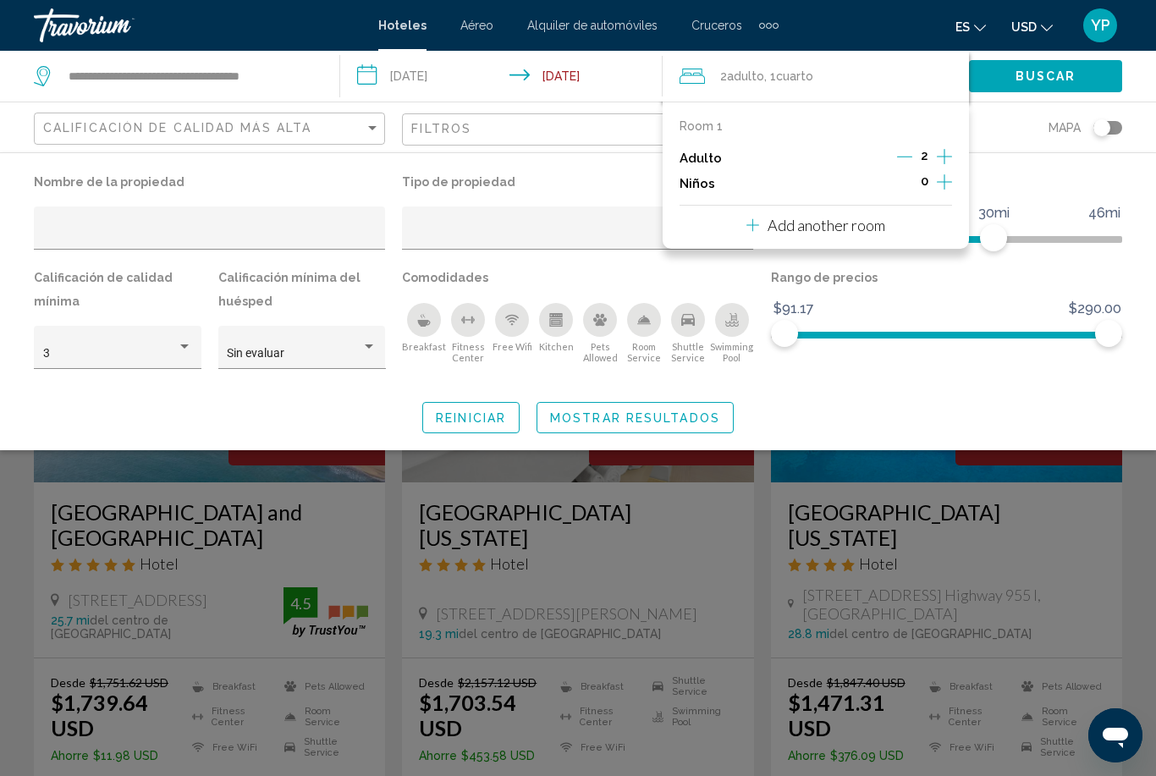
click at [407, 31] on span "Hoteles" at bounding box center [402, 26] width 48 height 14
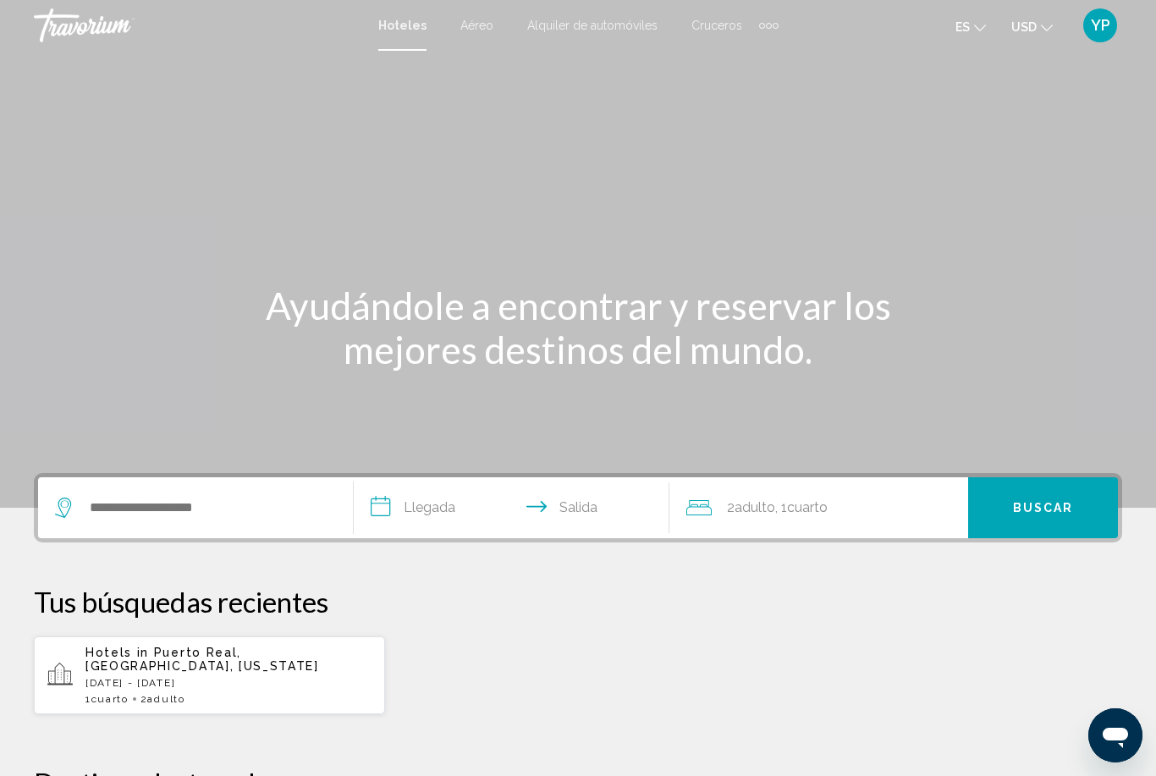
drag, startPoint x: 250, startPoint y: 526, endPoint x: 250, endPoint y: 515, distance: 10.2
click at [250, 526] on div "Search widget" at bounding box center [195, 507] width 281 height 61
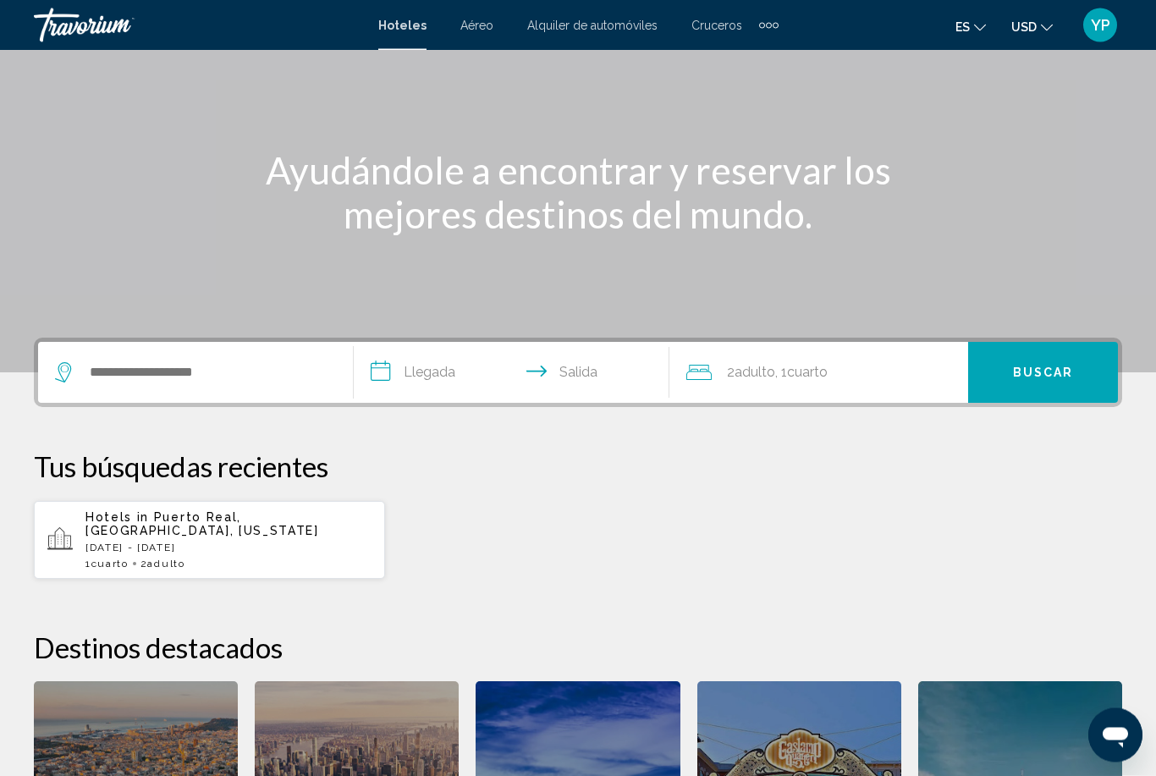
scroll to position [418, 0]
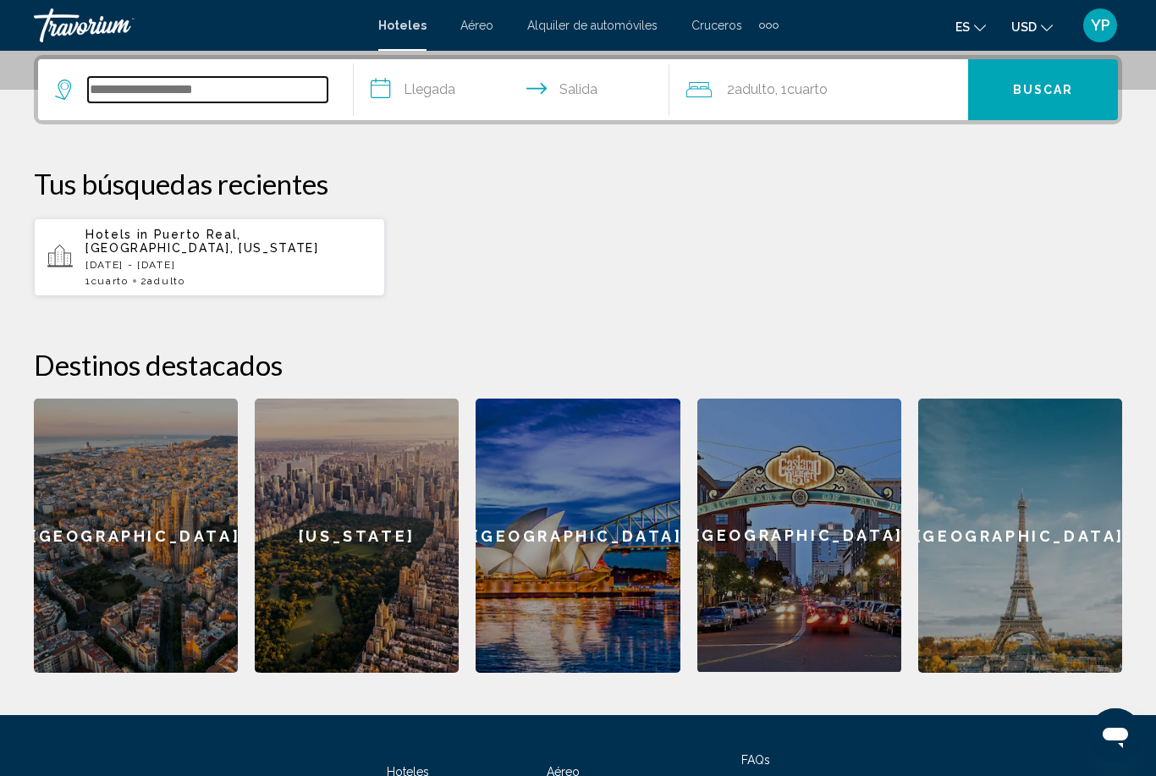
click at [134, 89] on input "Search widget" at bounding box center [207, 89] width 239 height 25
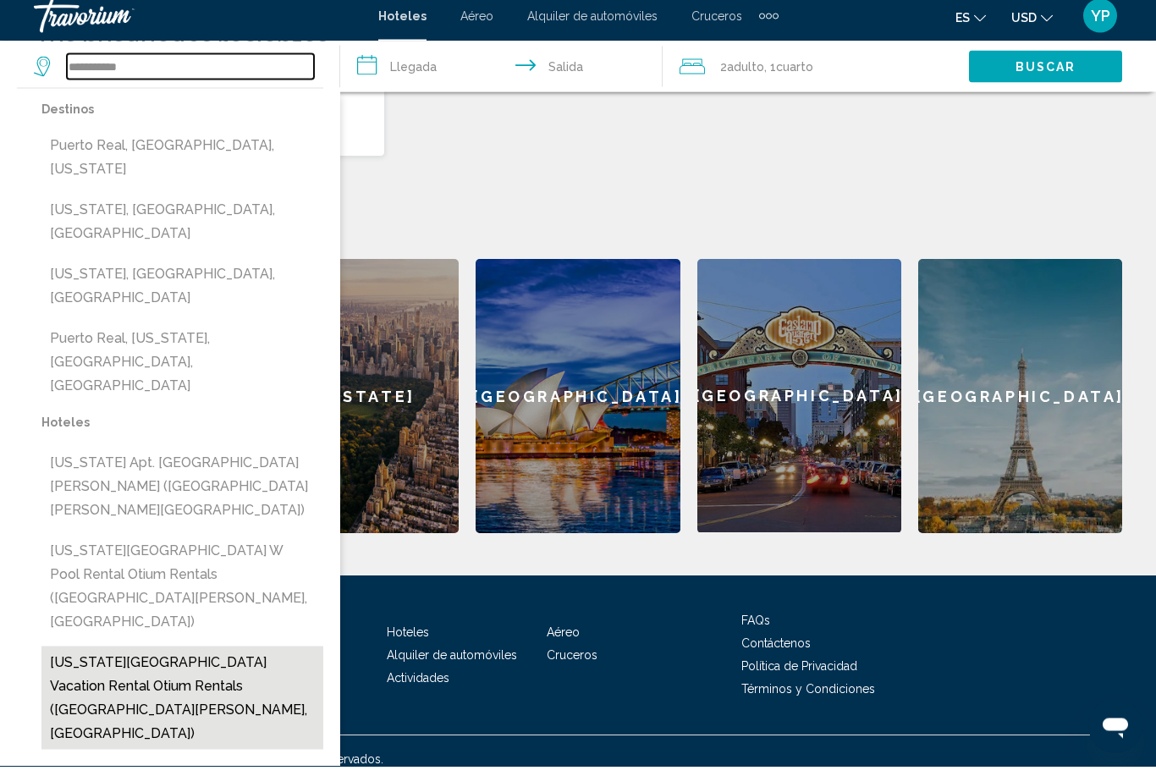
scroll to position [563, 0]
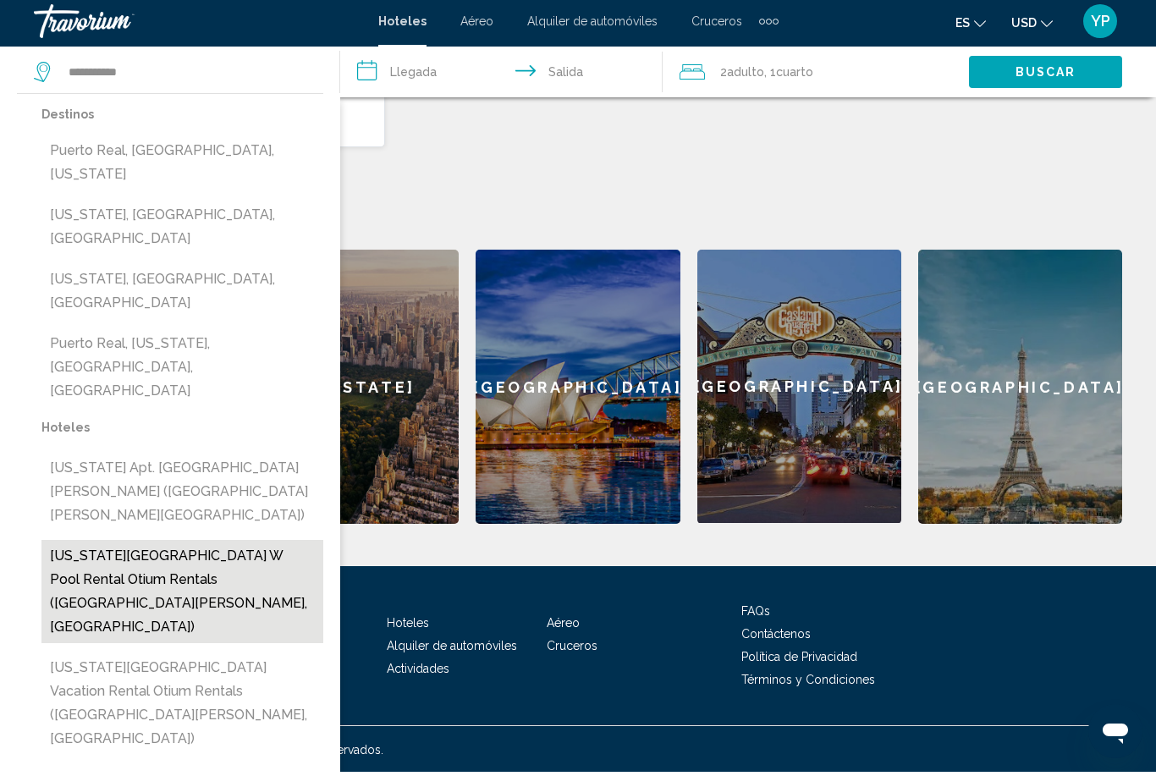
click at [174, 544] on button "[US_STATE][GEOGRAPHIC_DATA] w Pool Rental Otium Rentals ([GEOGRAPHIC_DATA][PERS…" at bounding box center [182, 595] width 282 height 103
type input "**********"
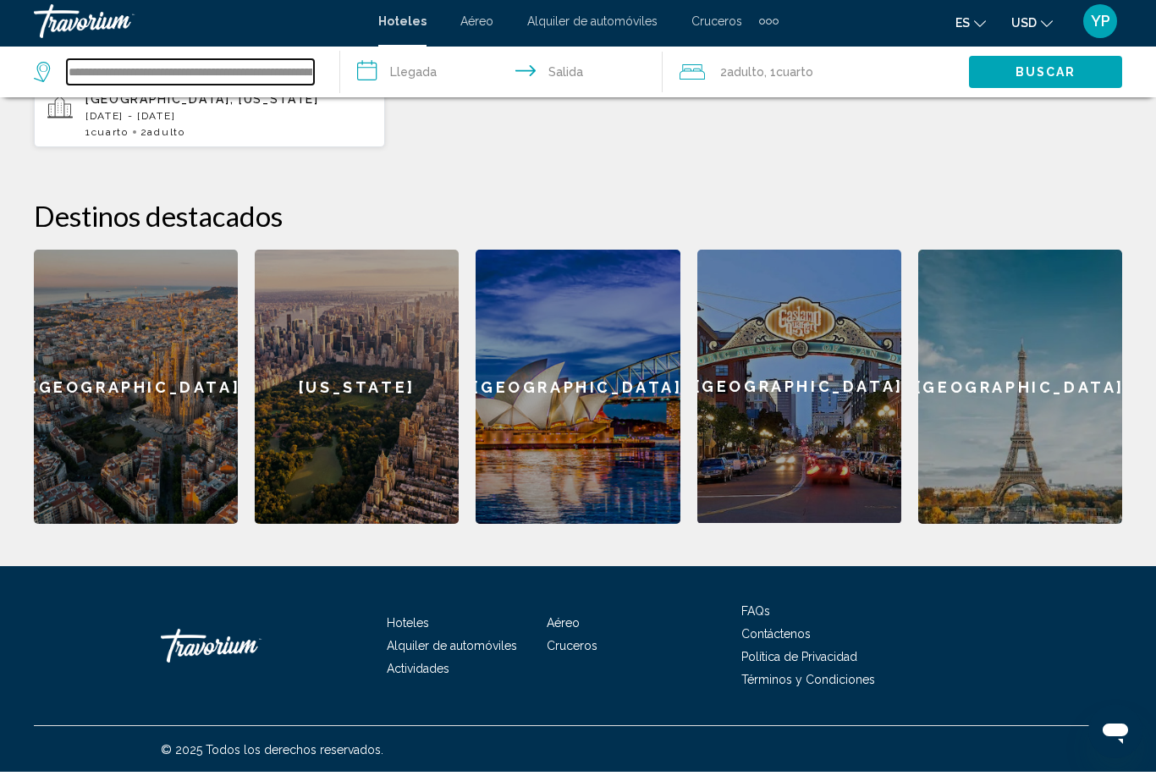
click at [296, 71] on input "**********" at bounding box center [190, 75] width 247 height 25
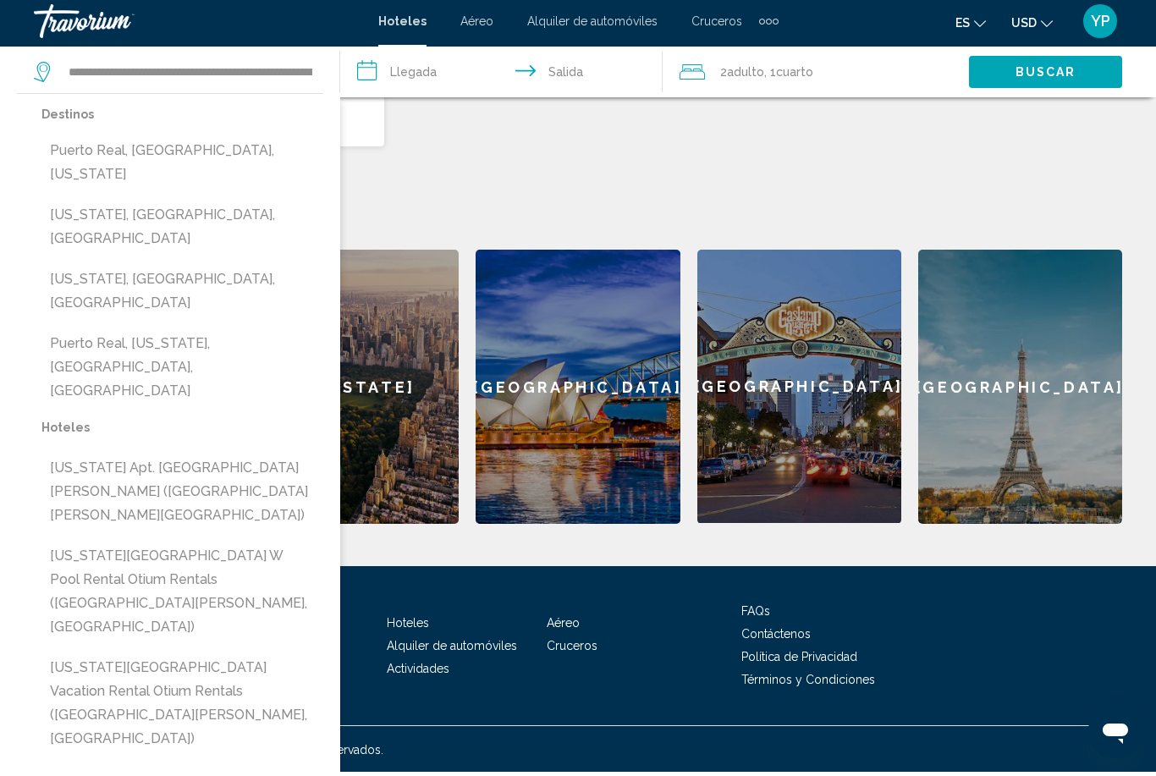
click at [415, 74] on input "**********" at bounding box center [505, 79] width 330 height 56
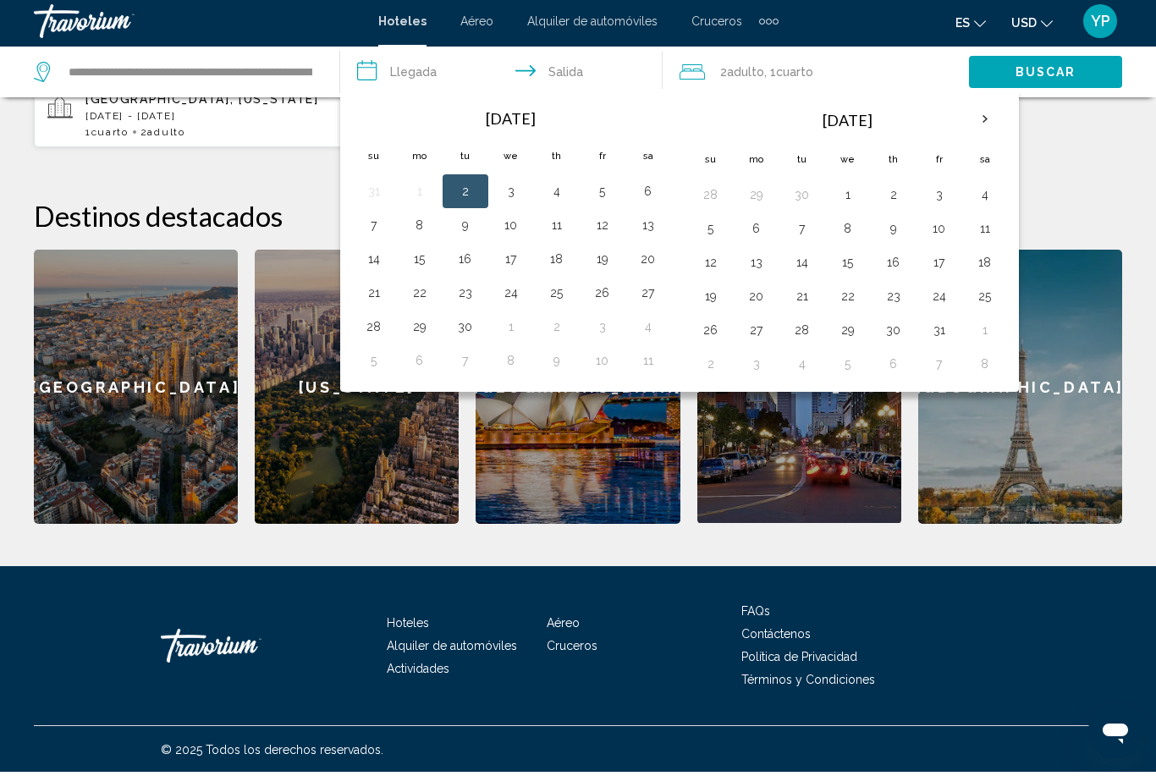
scroll to position [509, 0]
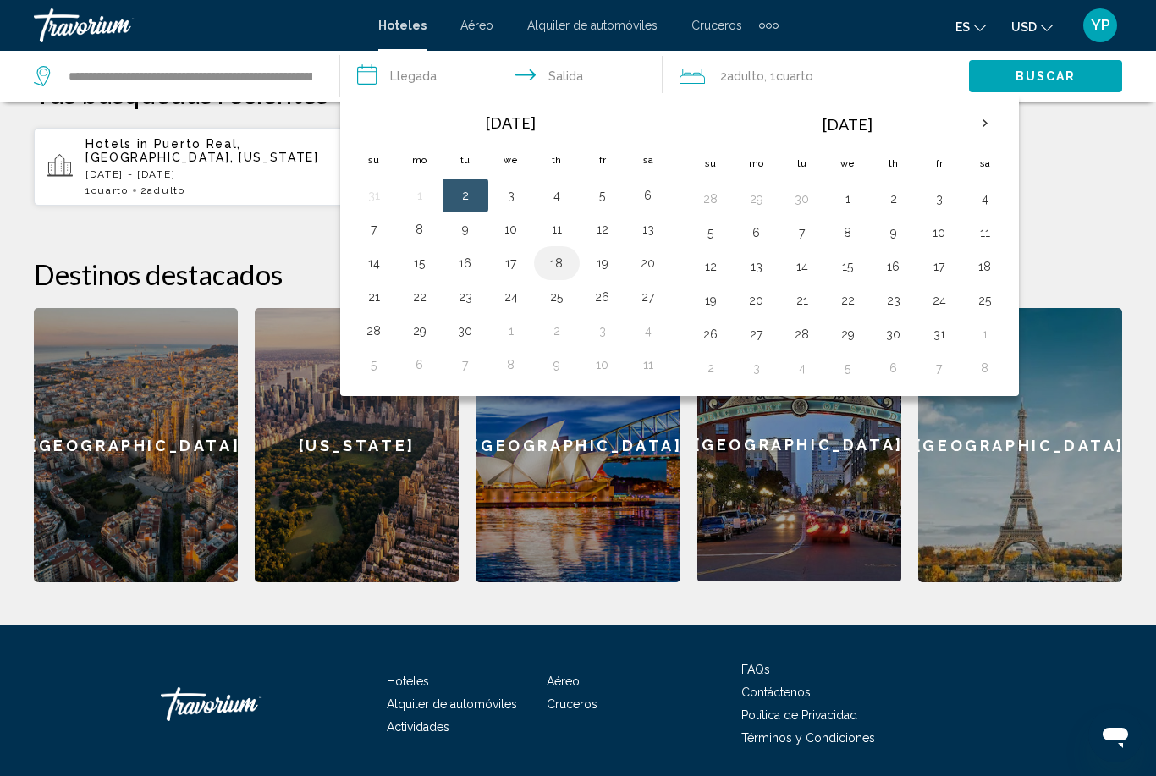
click at [558, 263] on button "18" at bounding box center [556, 263] width 27 height 24
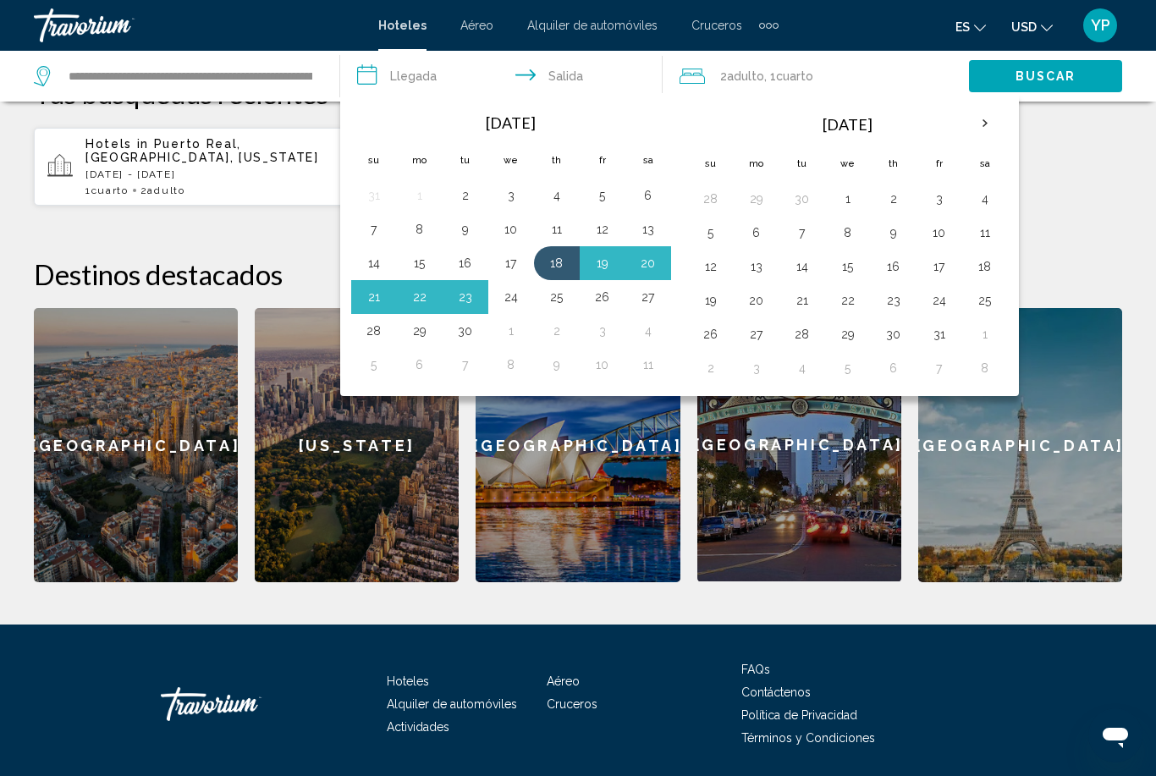
click at [510, 300] on button "24" at bounding box center [511, 297] width 27 height 24
type input "**********"
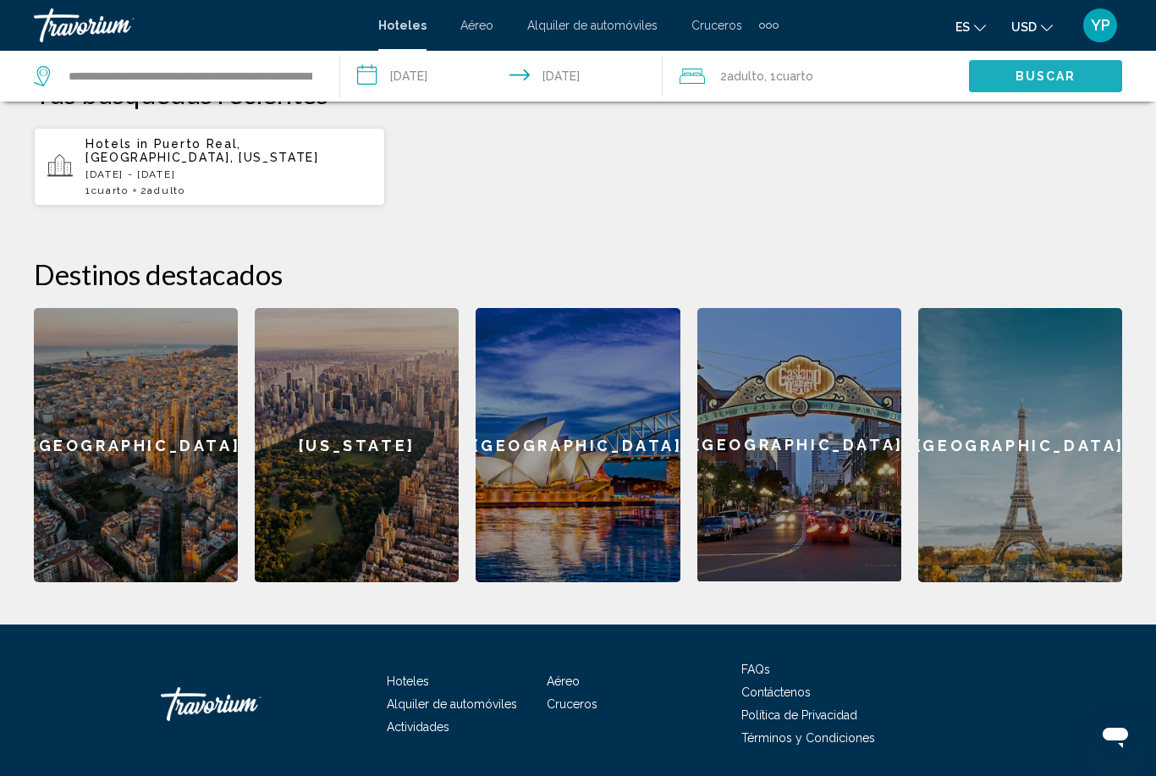
click at [1048, 78] on span "Buscar" at bounding box center [1045, 77] width 61 height 14
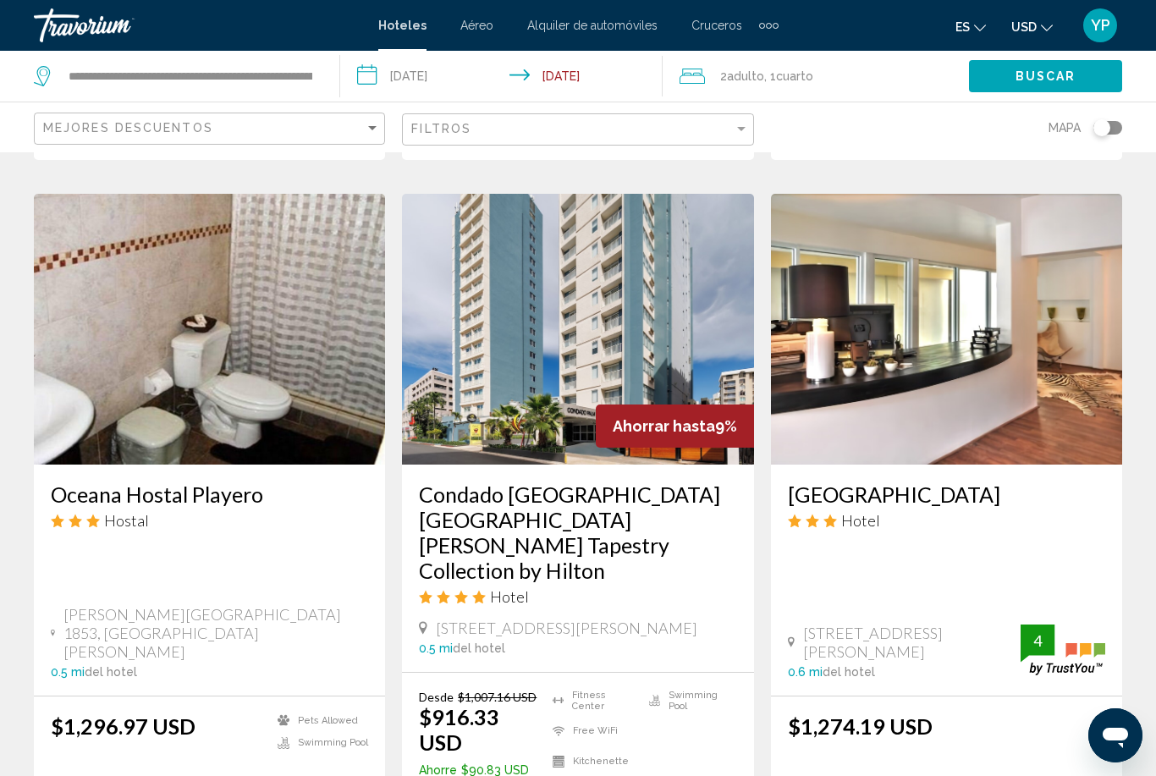
scroll to position [1377, 0]
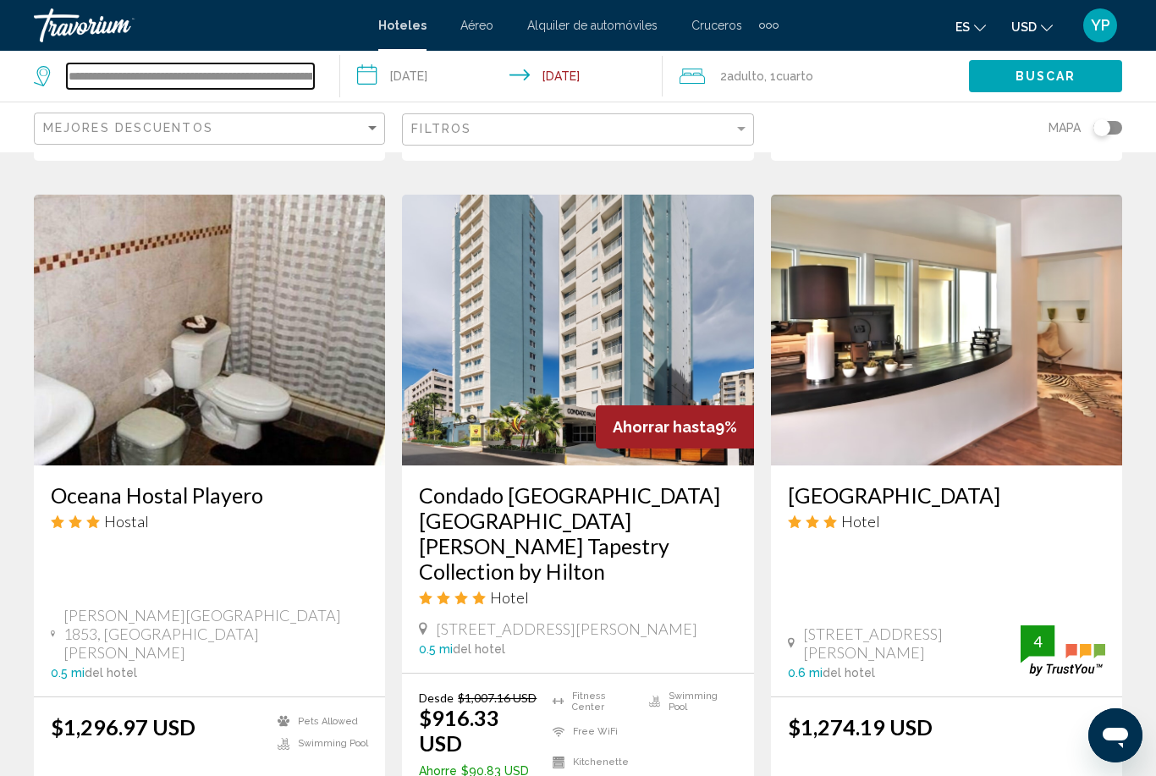
click at [305, 75] on input "**********" at bounding box center [190, 75] width 247 height 25
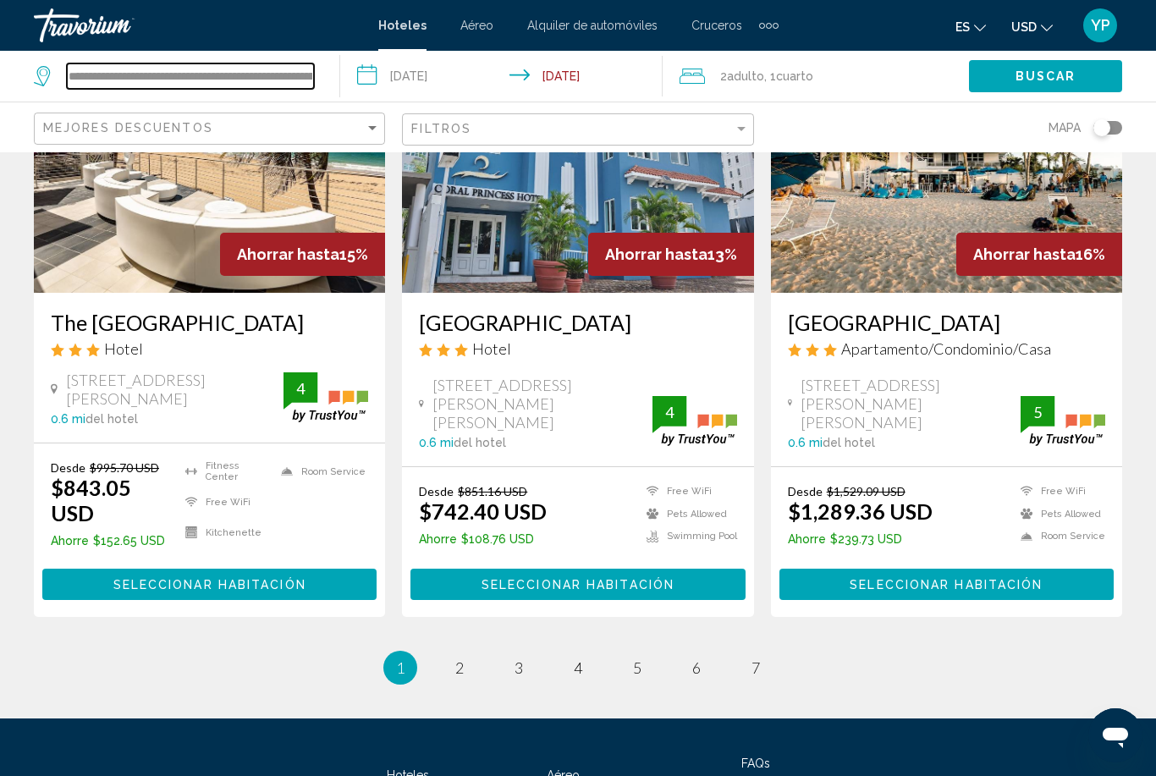
scroll to position [2237, 0]
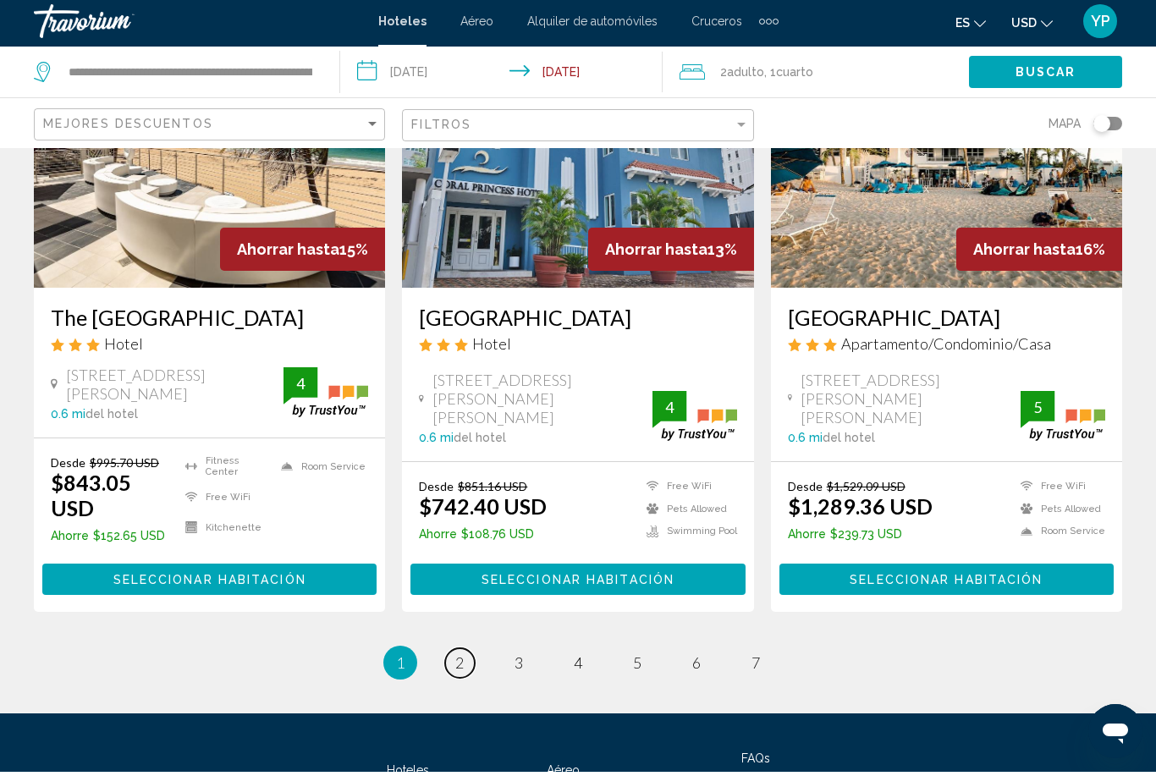
click at [460, 658] on span "2" at bounding box center [459, 667] width 8 height 19
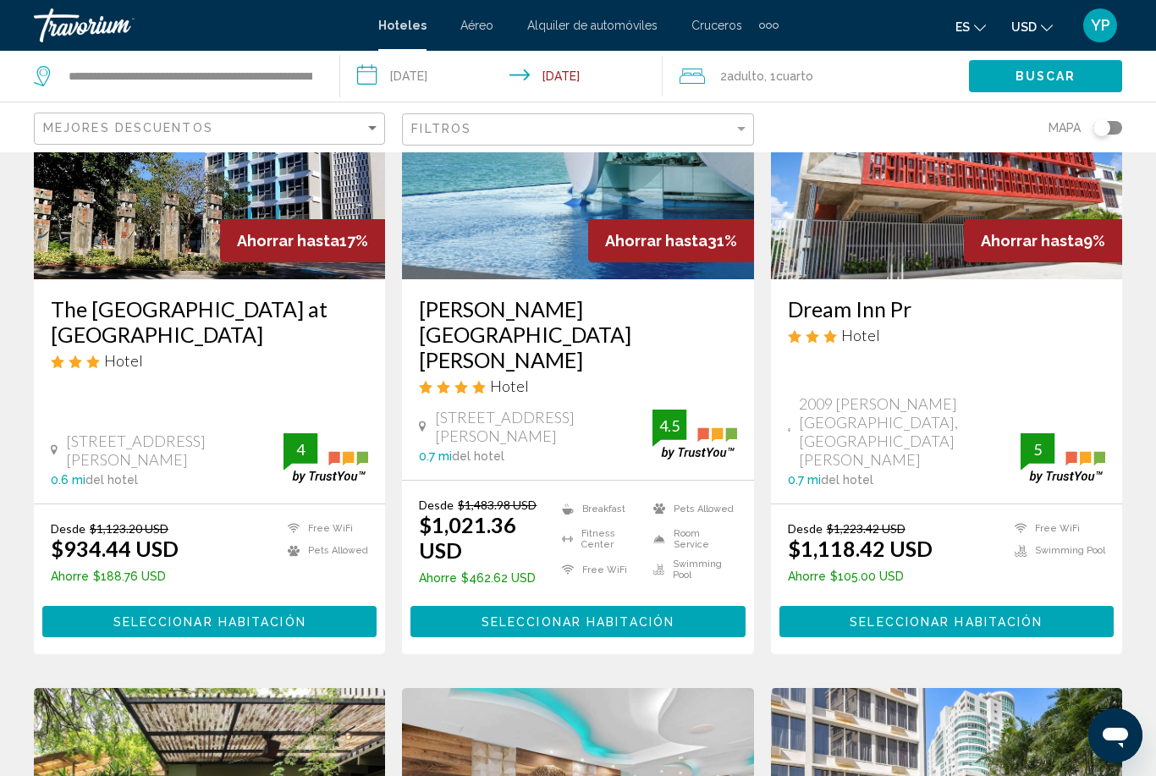
scroll to position [202, 0]
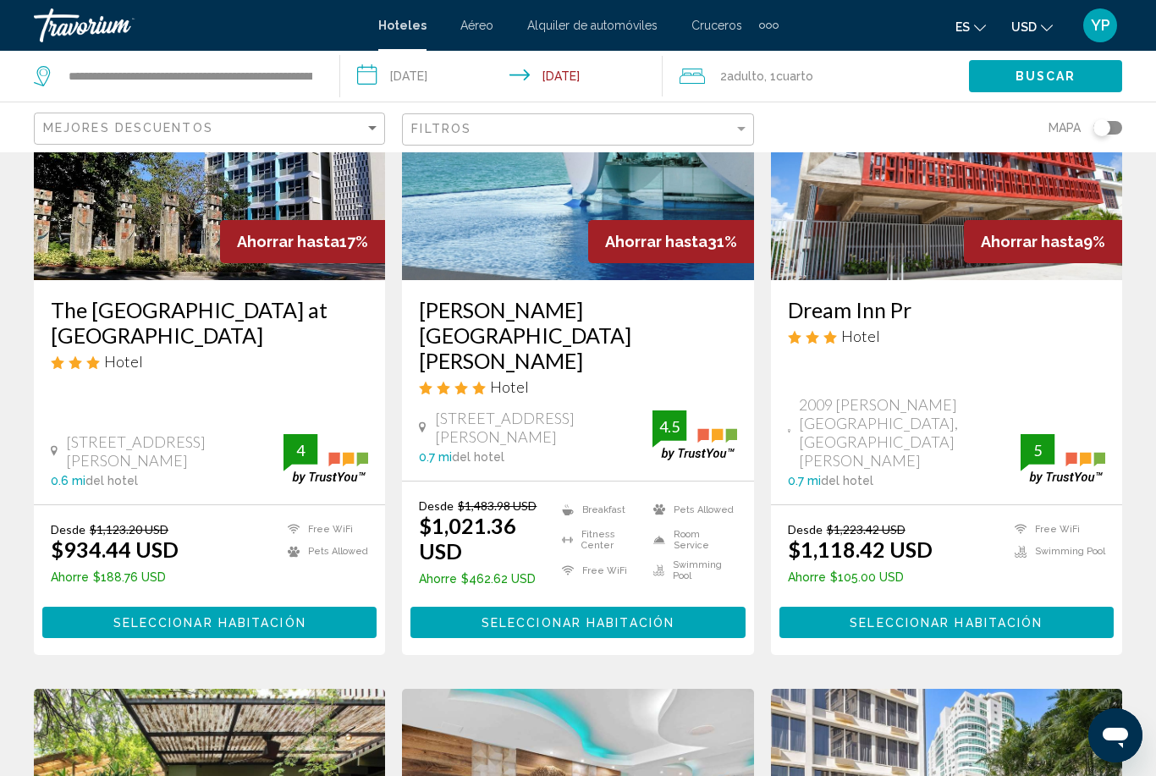
click at [553, 272] on img "Main content" at bounding box center [577, 144] width 351 height 271
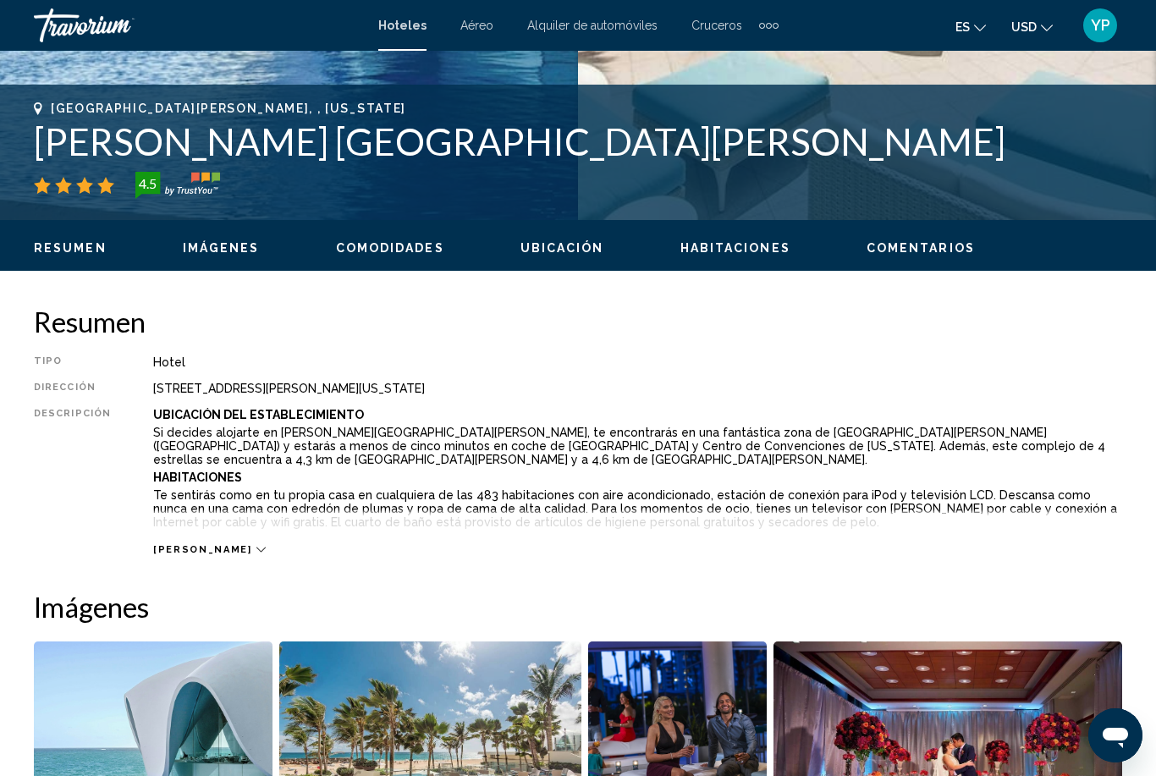
scroll to position [652, 0]
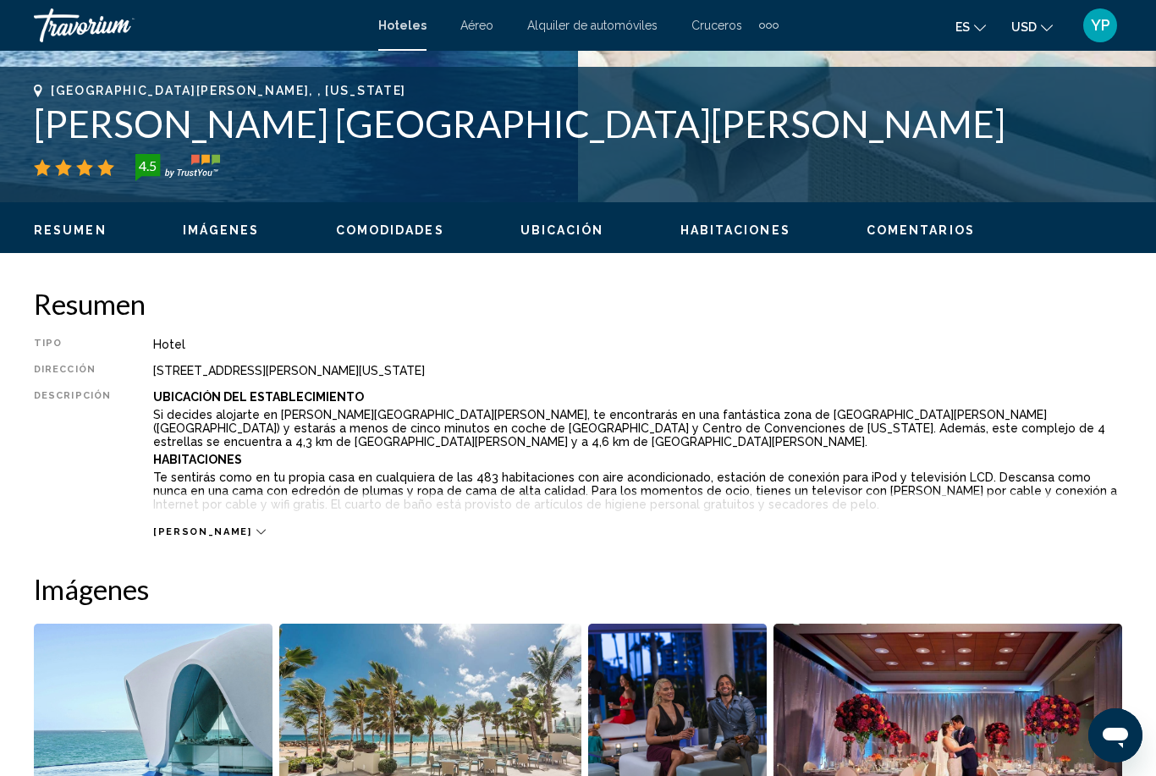
click at [189, 536] on span "[PERSON_NAME]" at bounding box center [202, 531] width 98 height 11
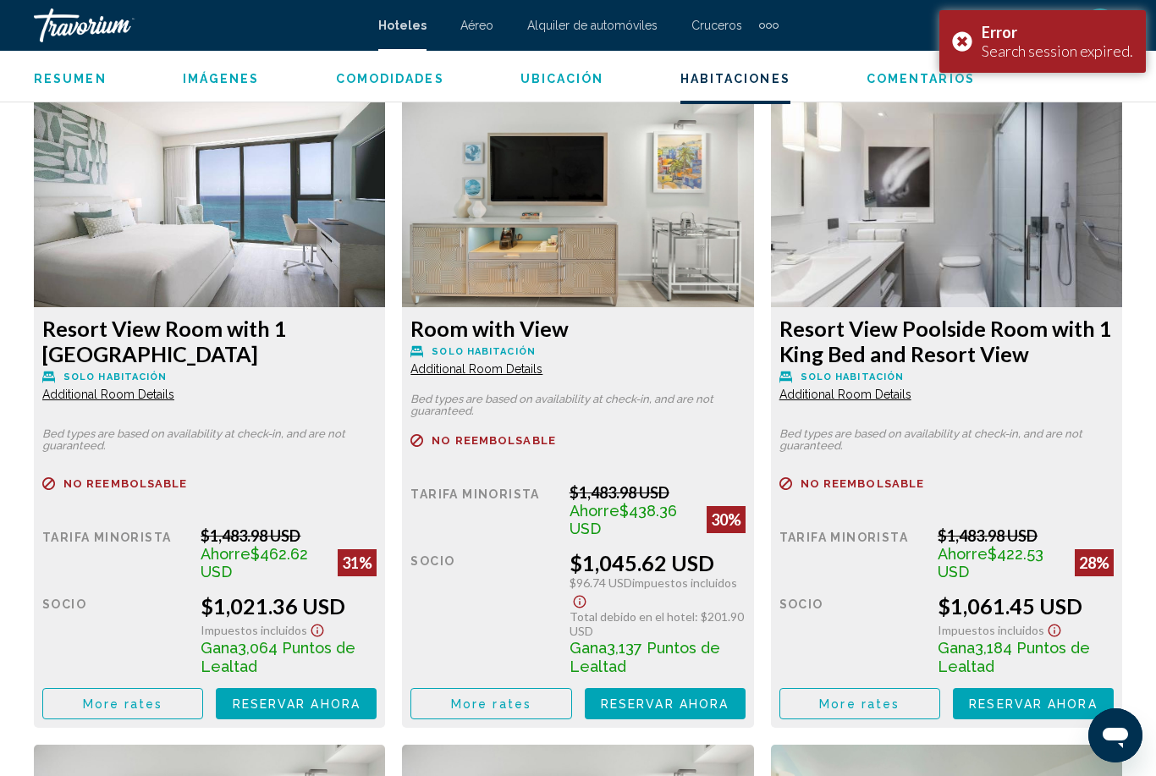
scroll to position [2755, 0]
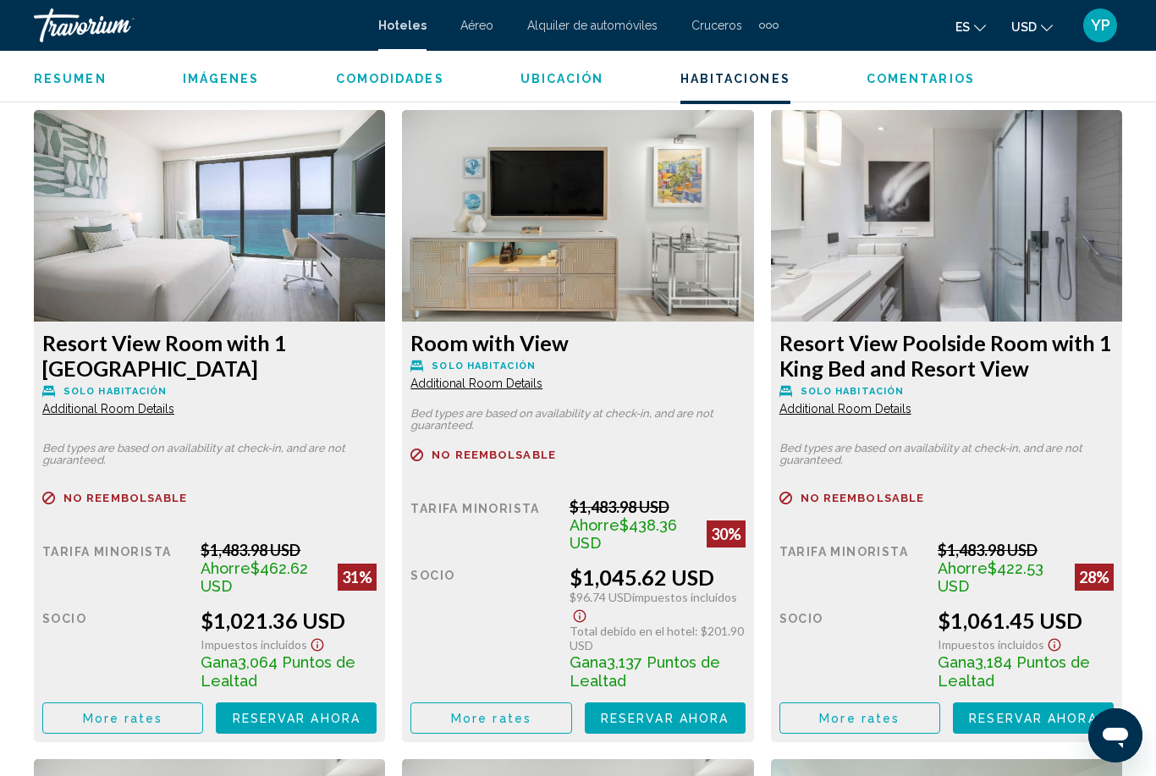
click at [385, 283] on img "Main content" at bounding box center [209, 216] width 351 height 212
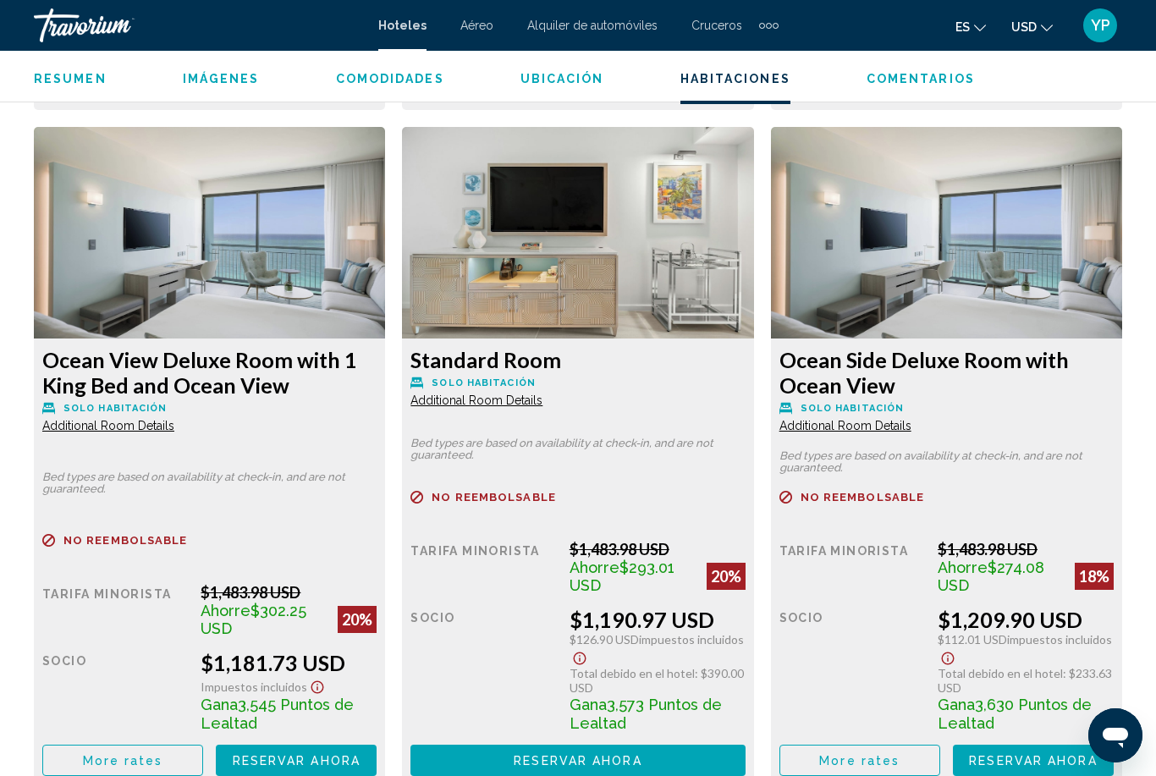
scroll to position [4066, 0]
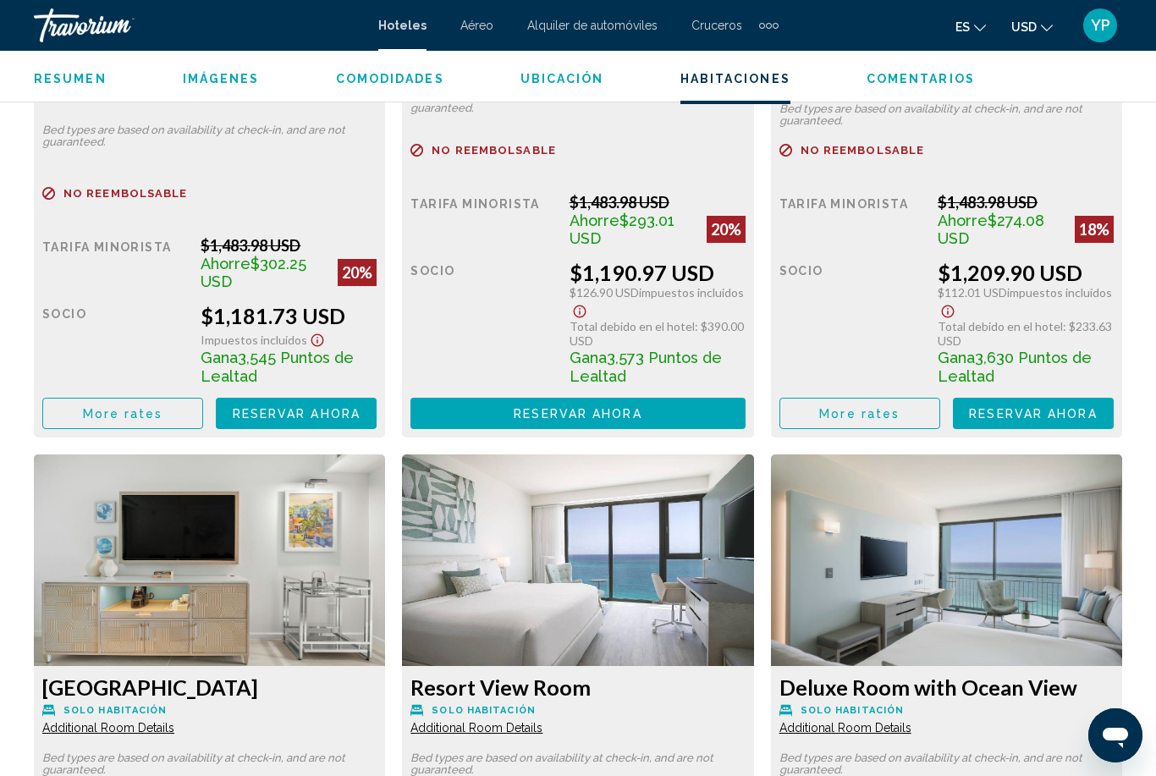
scroll to position [4415, 0]
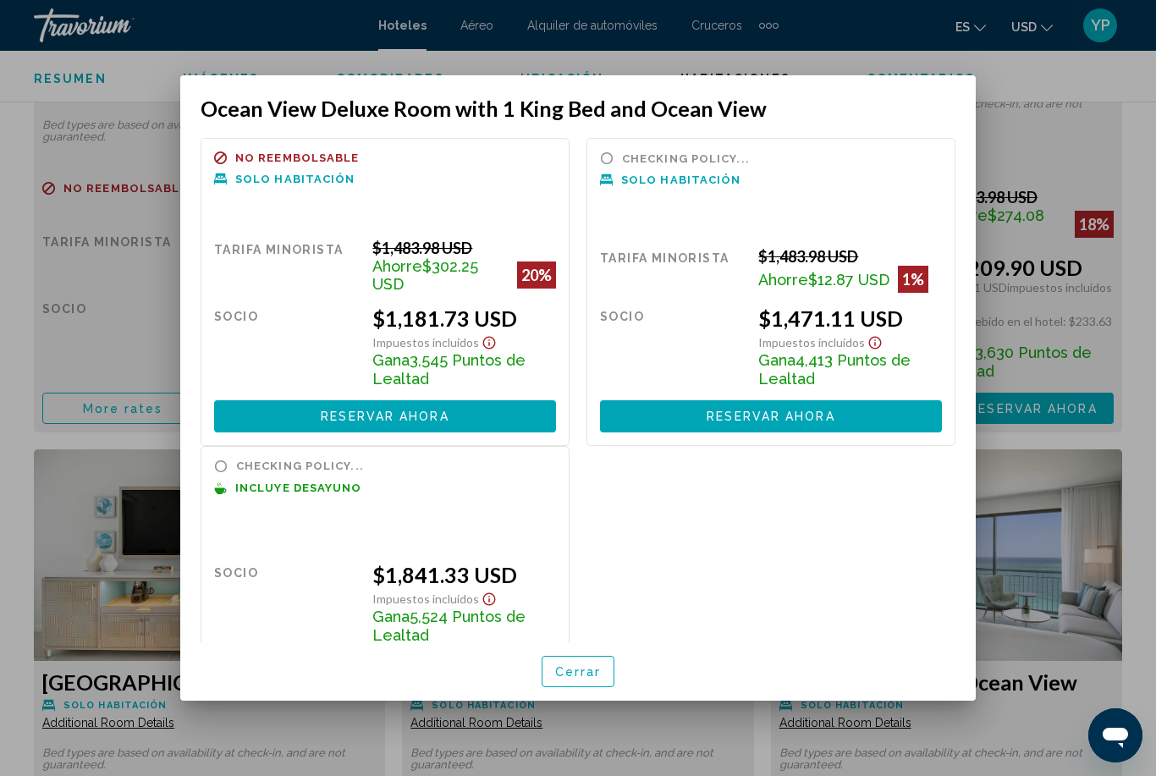
click at [162, 85] on div at bounding box center [578, 388] width 1156 height 776
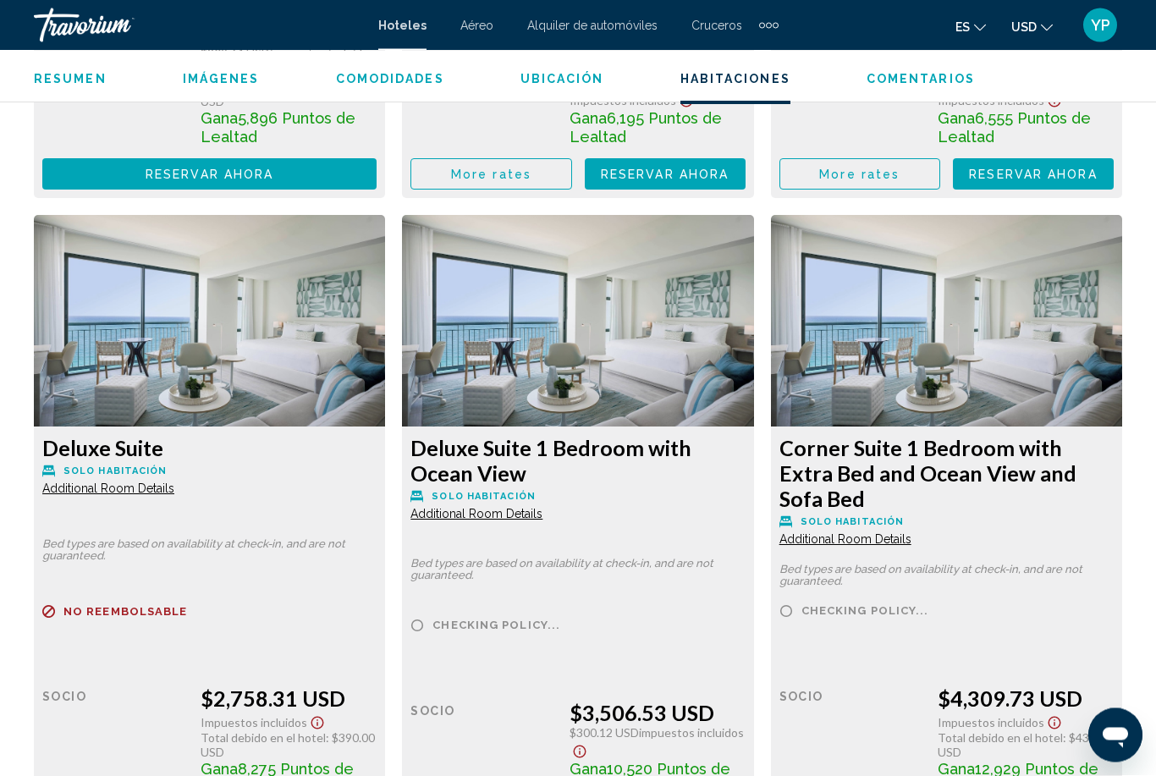
scroll to position [7828, 0]
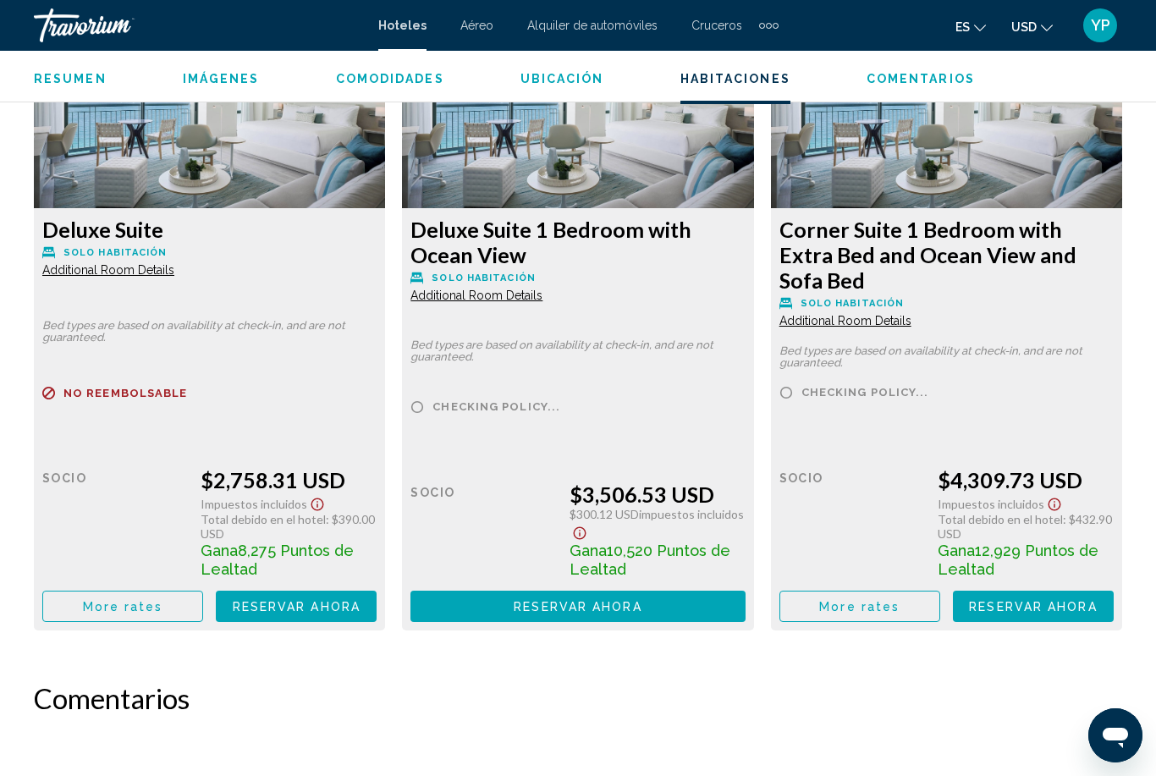
scroll to position [8112, 0]
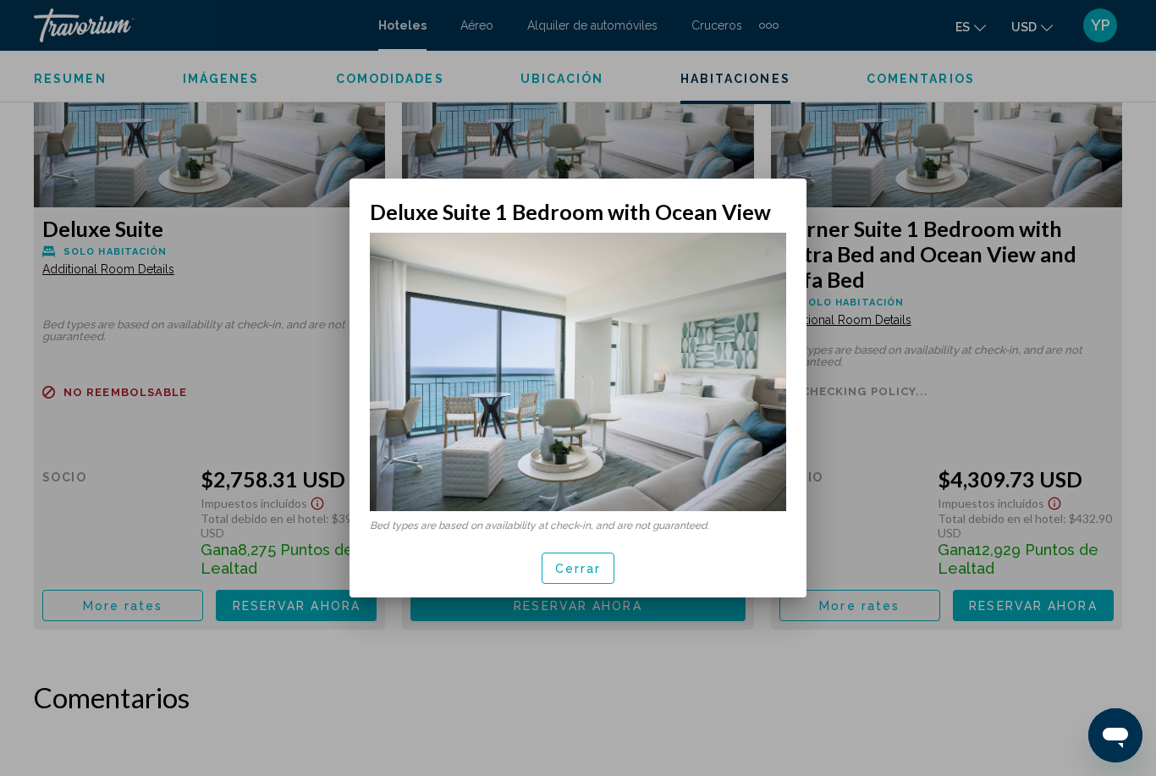
scroll to position [0, 0]
click at [585, 573] on span "Cerrar" at bounding box center [578, 569] width 47 height 14
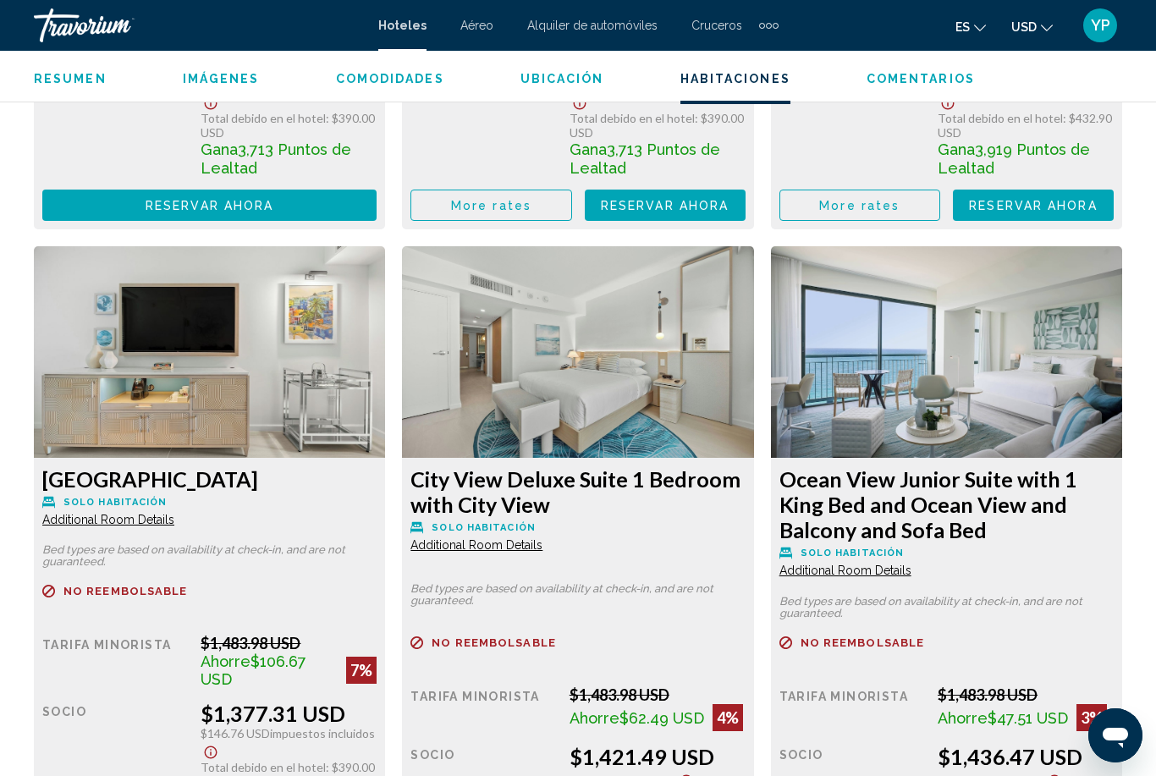
scroll to position [5182, 0]
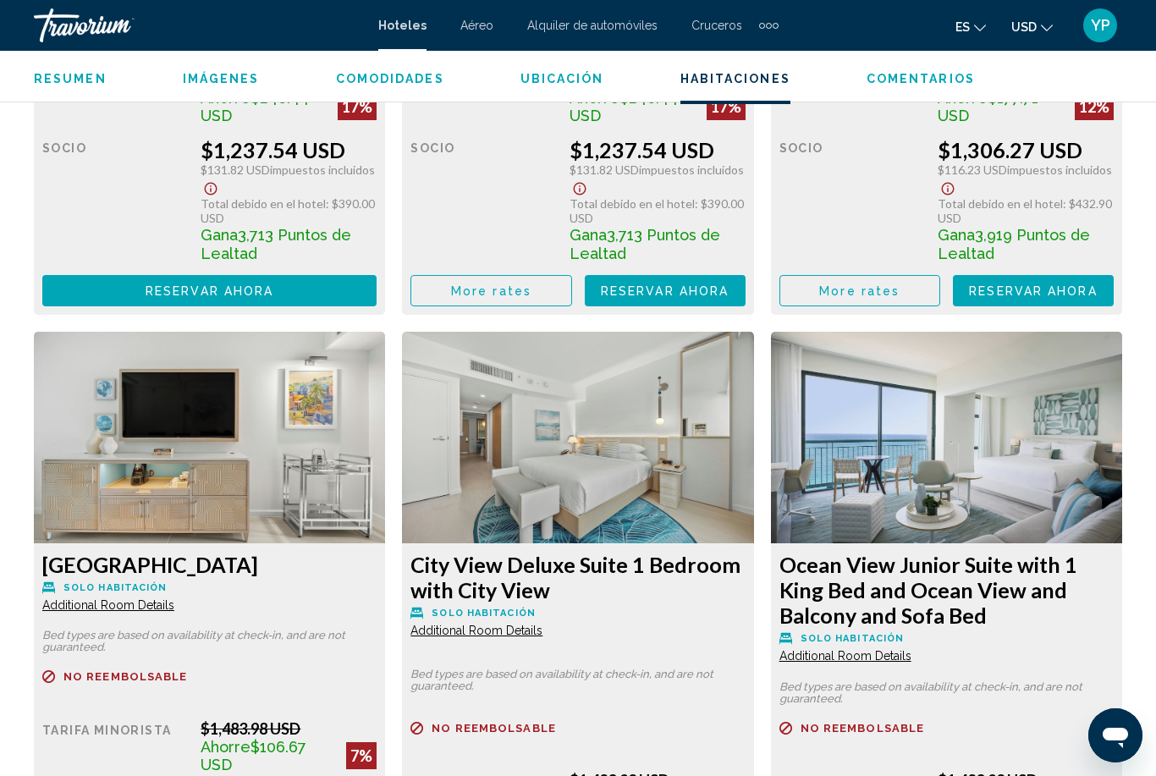
click at [908, 83] on span "Comentarios" at bounding box center [921, 79] width 108 height 14
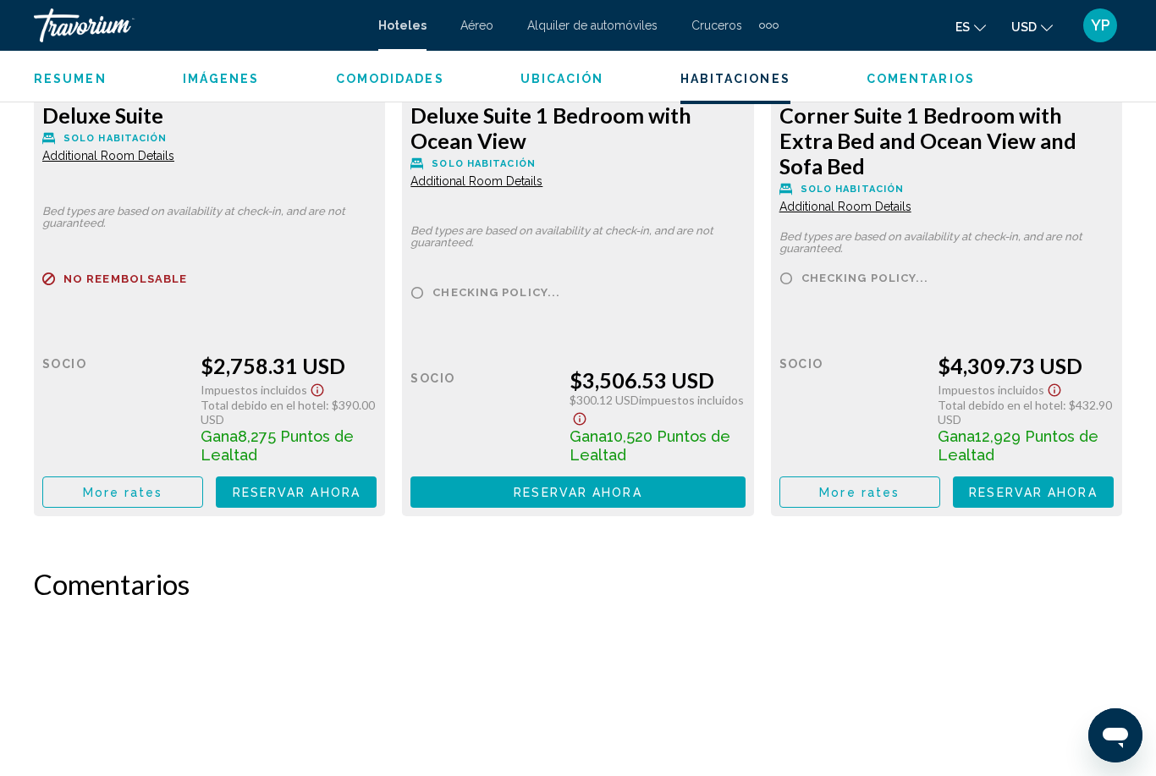
scroll to position [8666, 0]
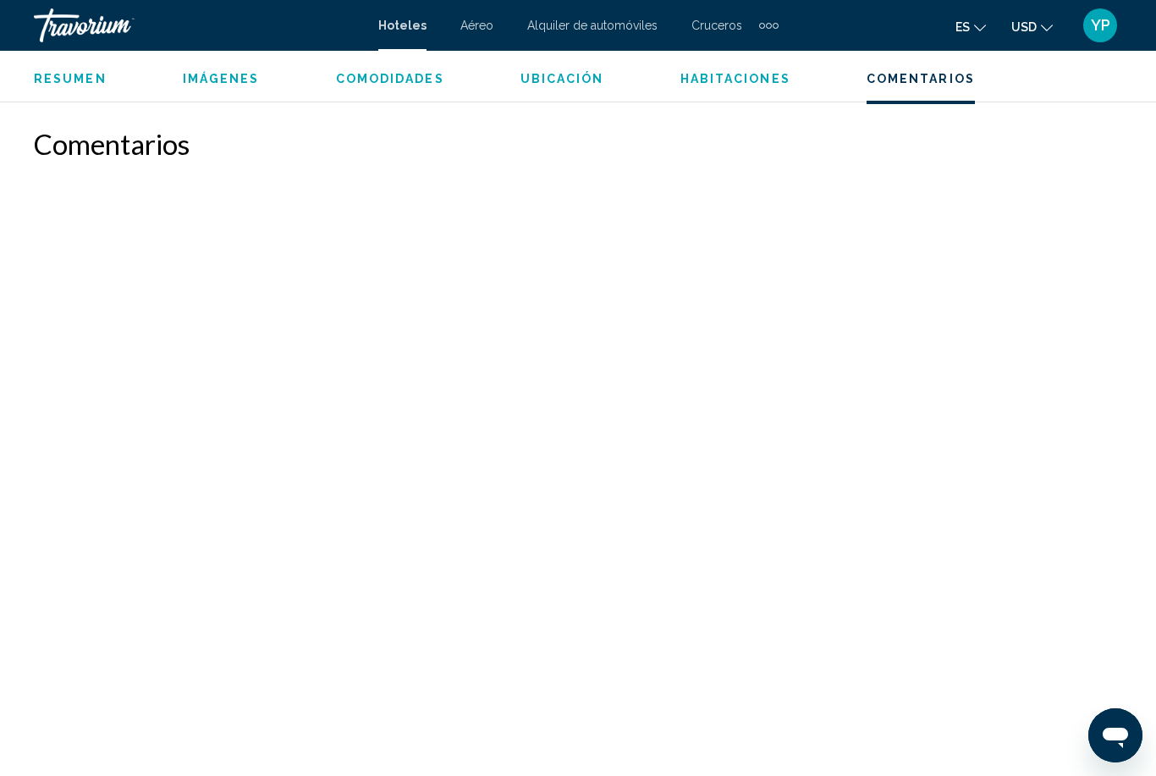
click at [214, 78] on span "Imágenes" at bounding box center [221, 79] width 77 height 14
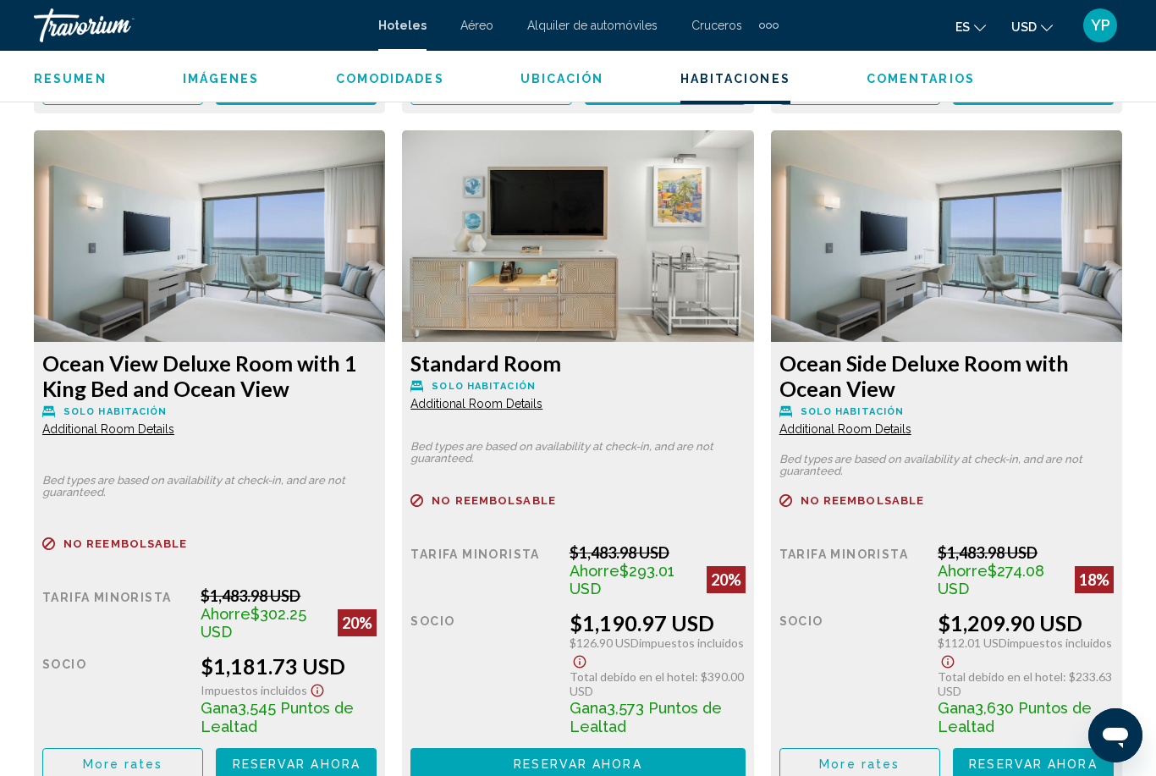
scroll to position [4061, 0]
